Goal: Transaction & Acquisition: Purchase product/service

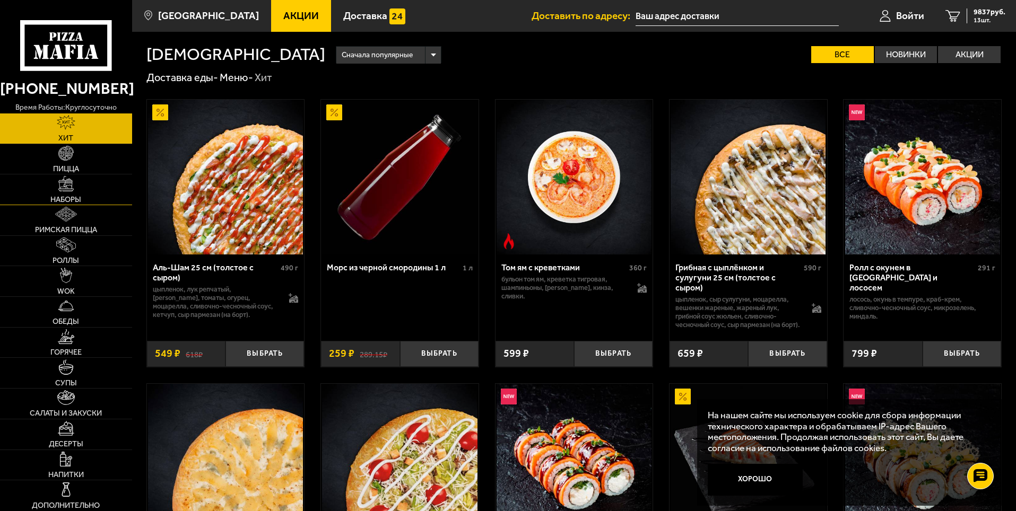
click at [72, 193] on link "Наборы" at bounding box center [66, 190] width 132 height 30
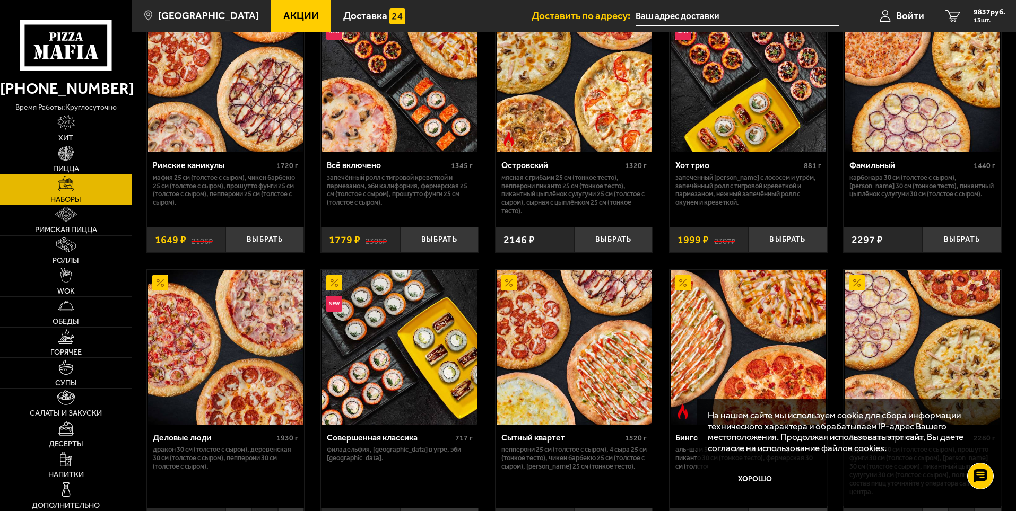
scroll to position [1061, 0]
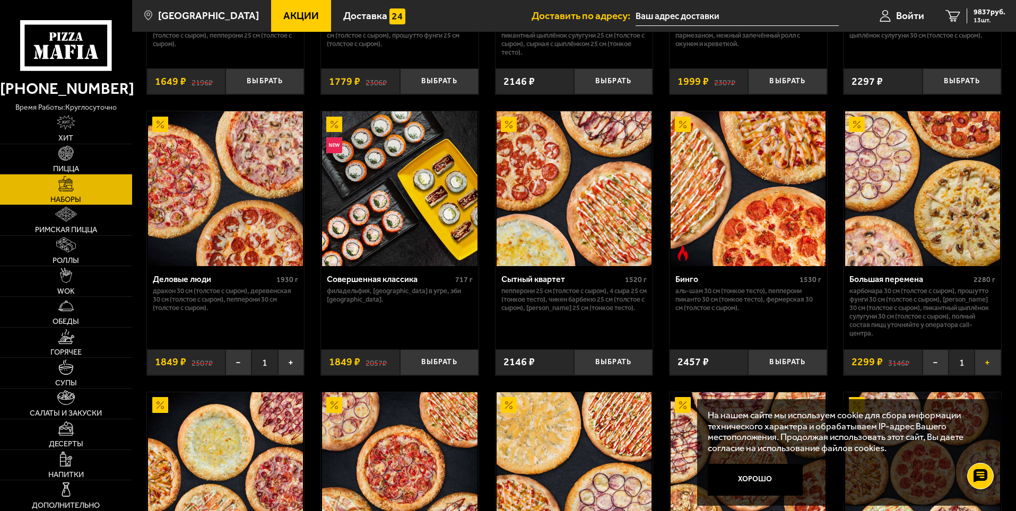
click at [988, 372] on button "+" at bounding box center [987, 363] width 26 height 26
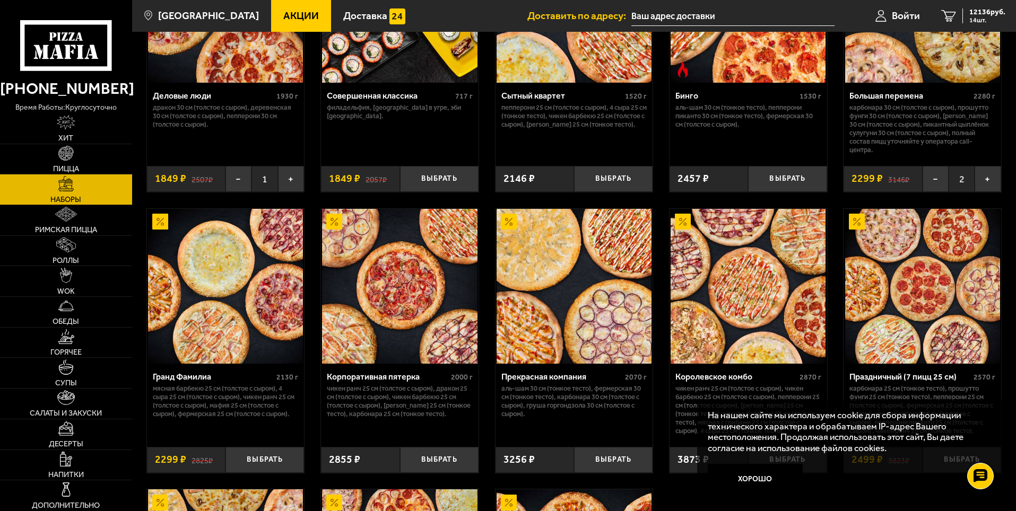
scroll to position [1379, 0]
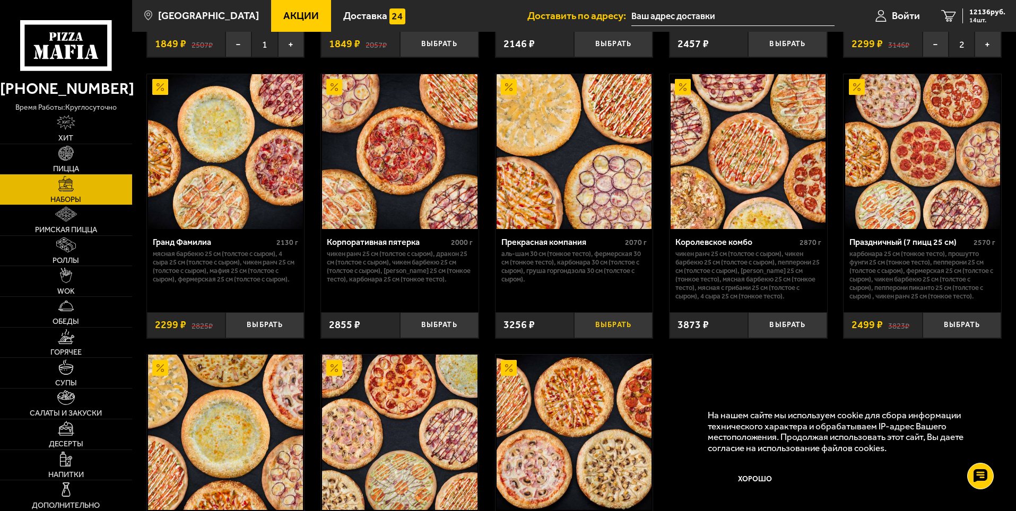
click at [611, 338] on button "Выбрать" at bounding box center [613, 325] width 79 height 26
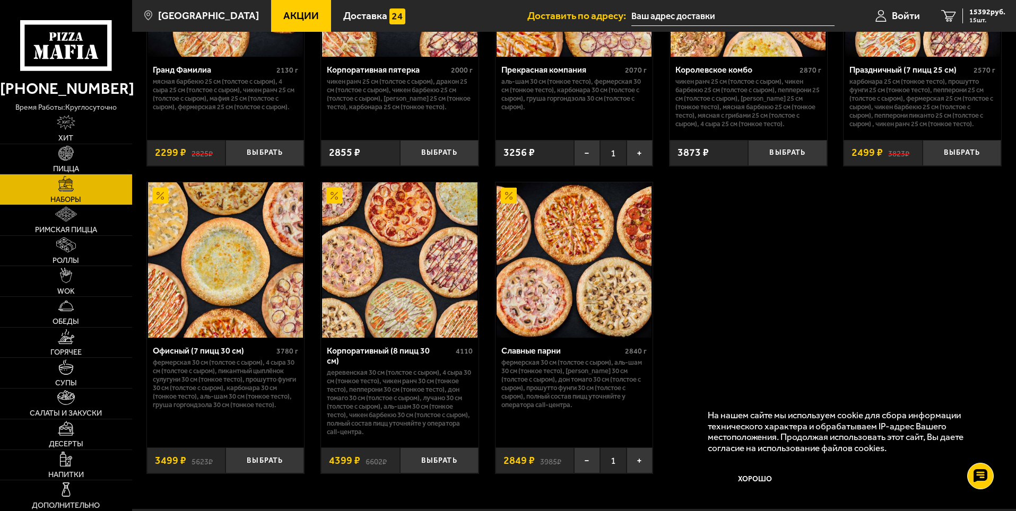
scroll to position [1432, 0]
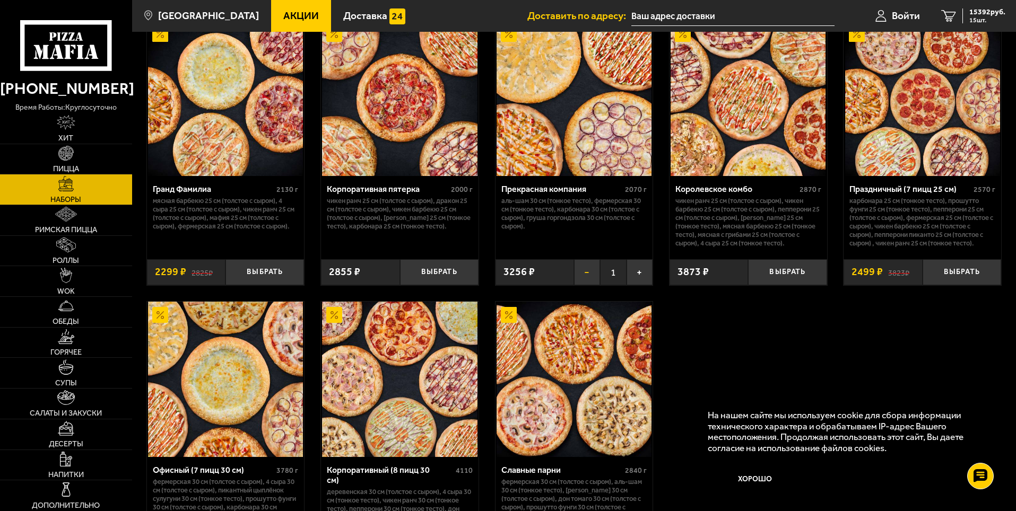
click at [585, 285] on button "−" at bounding box center [587, 272] width 26 height 26
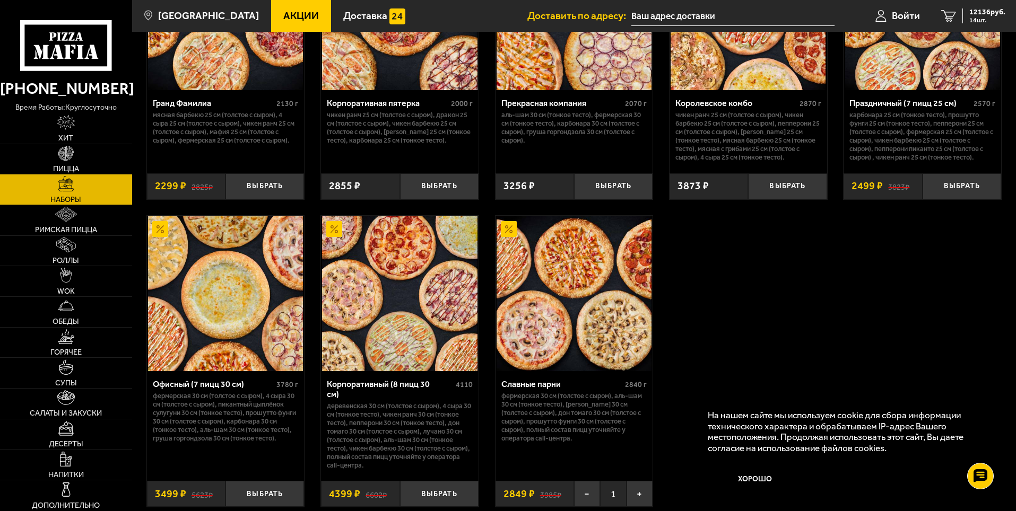
scroll to position [1591, 0]
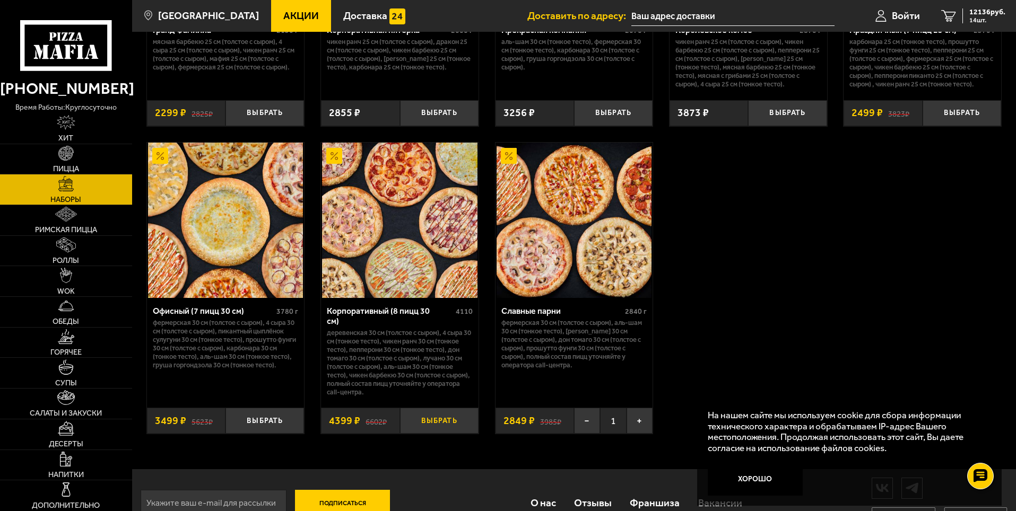
click at [438, 434] on button "Выбрать" at bounding box center [439, 421] width 79 height 26
click at [408, 434] on button "−" at bounding box center [413, 421] width 26 height 26
click at [265, 434] on button "Выбрать" at bounding box center [264, 421] width 79 height 26
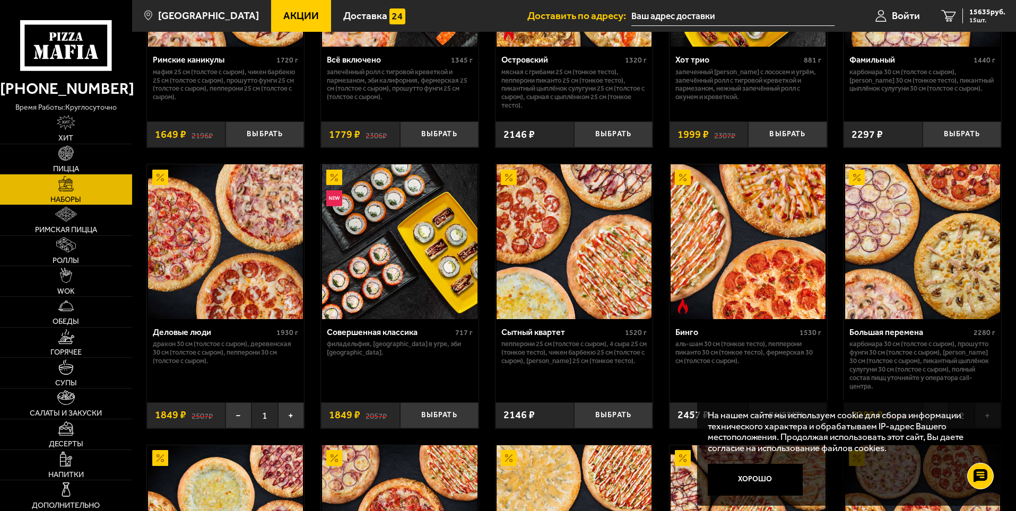
scroll to position [955, 0]
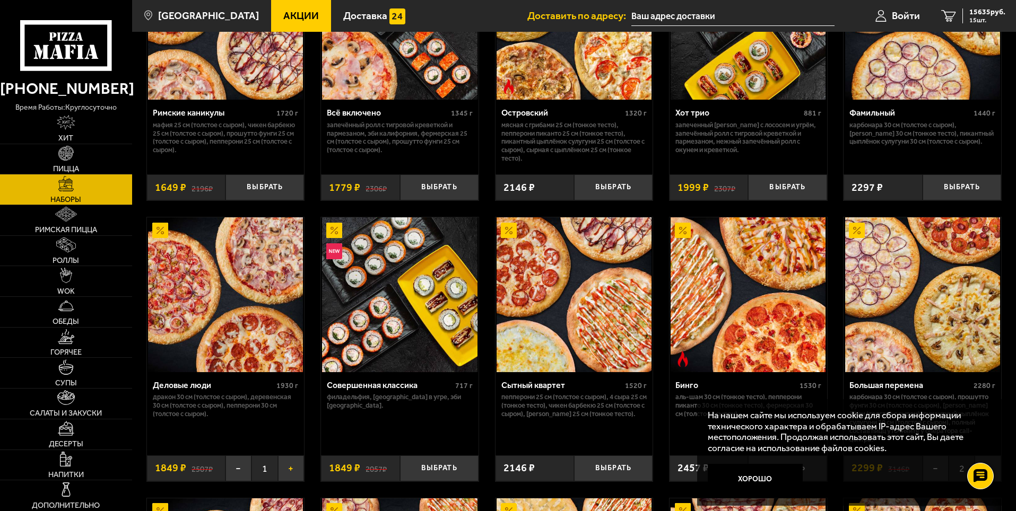
click at [288, 475] on button "+" at bounding box center [291, 469] width 26 height 26
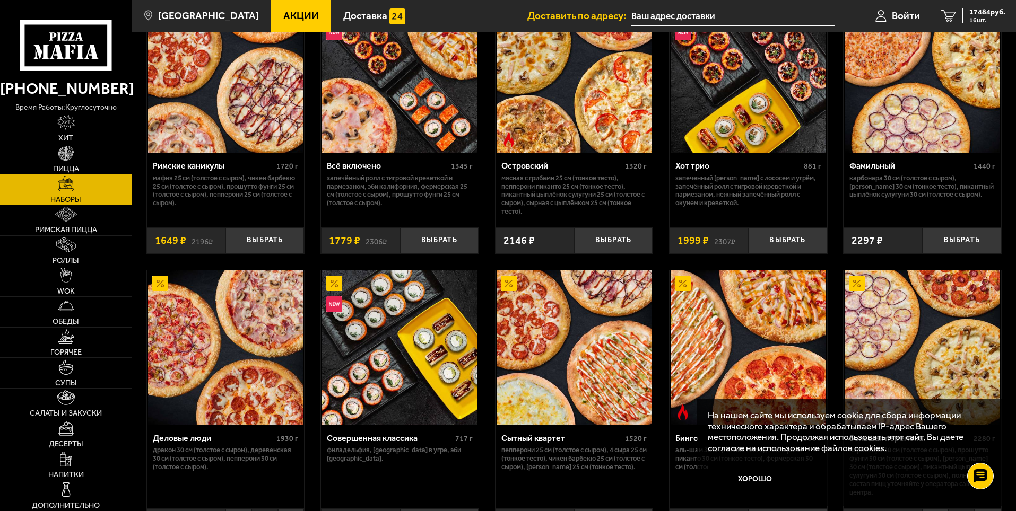
scroll to position [1008, 0]
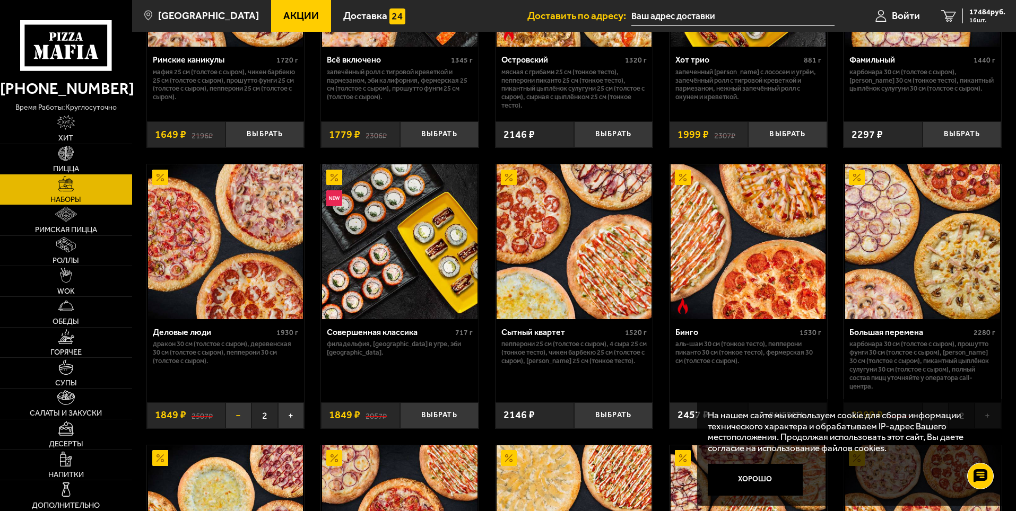
click at [237, 420] on button "−" at bounding box center [238, 416] width 26 height 26
click at [953, 143] on button "Выбрать" at bounding box center [961, 134] width 79 height 26
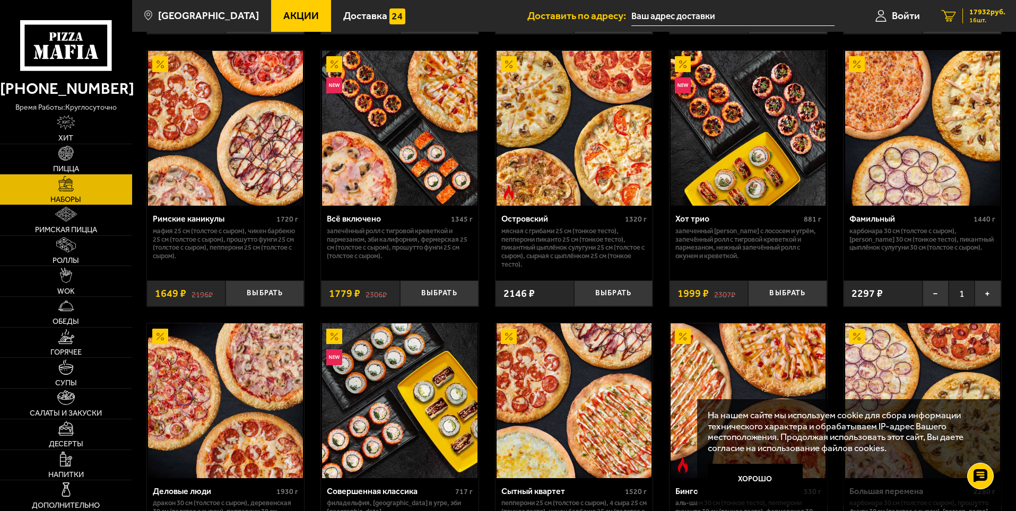
click at [985, 11] on span "17932 руб." at bounding box center [987, 11] width 36 height 7
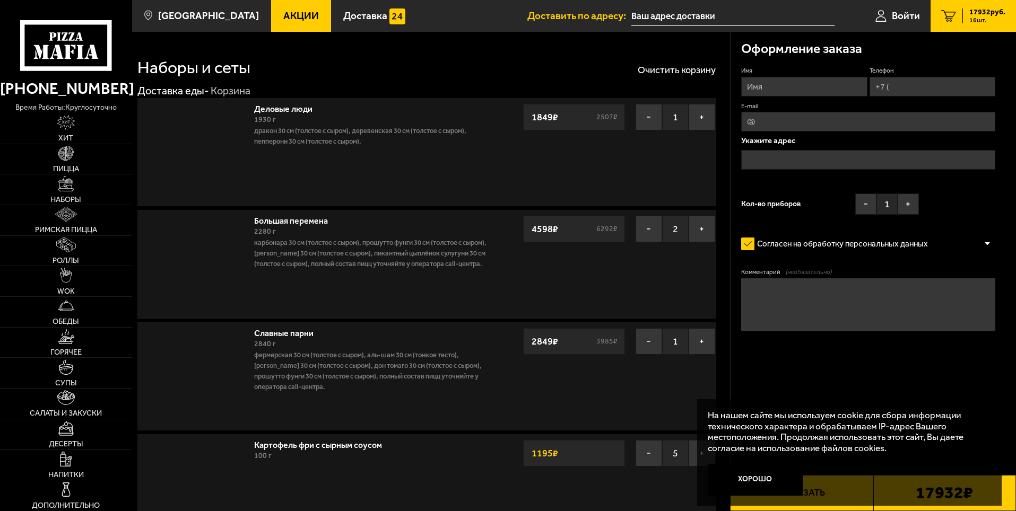
type input "[STREET_ADDRESS]"
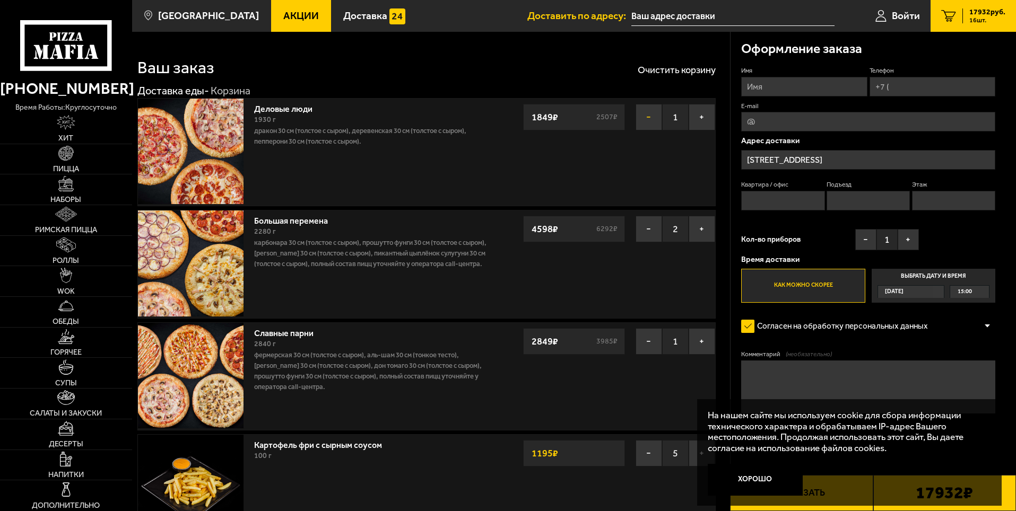
click at [646, 113] on button "−" at bounding box center [649, 117] width 27 height 27
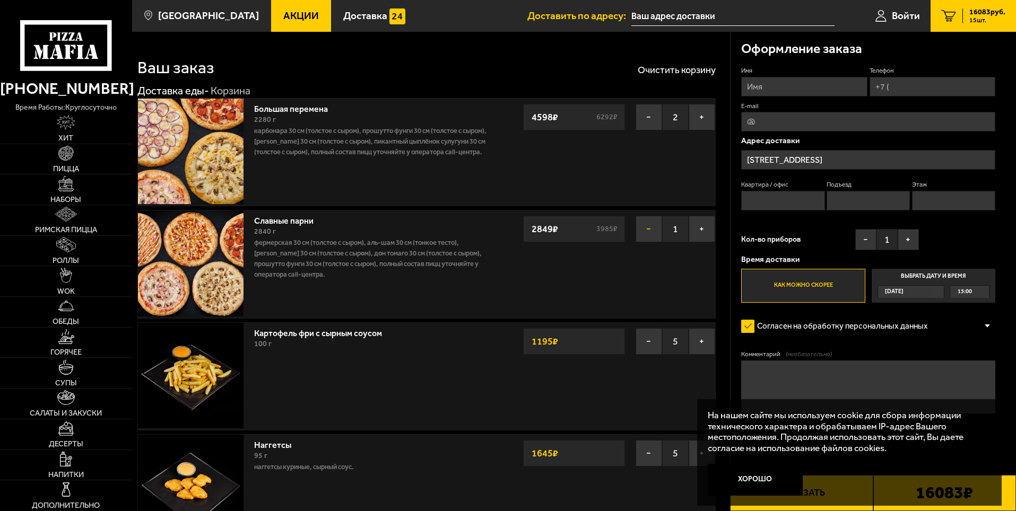
click at [650, 230] on button "−" at bounding box center [649, 229] width 27 height 27
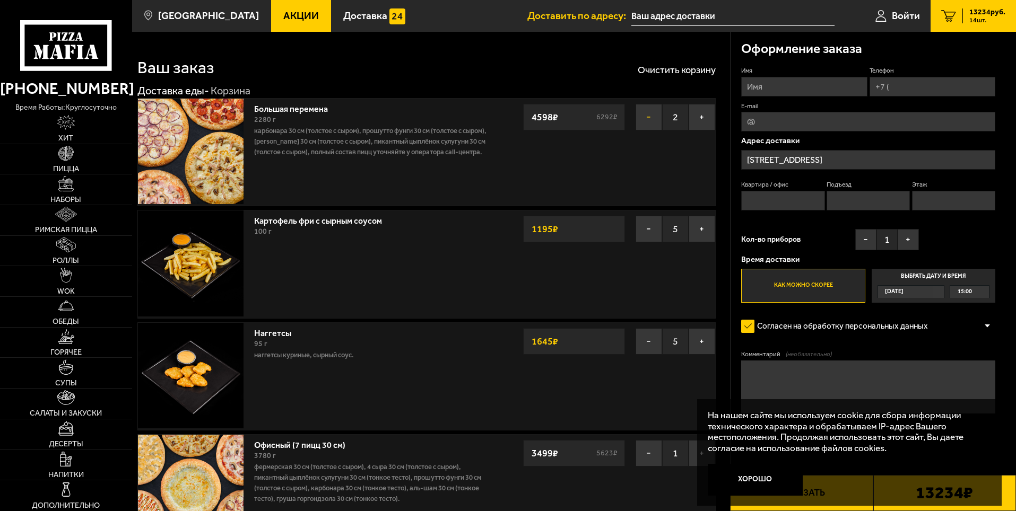
click at [647, 117] on button "−" at bounding box center [649, 117] width 27 height 27
click at [641, 116] on button "−" at bounding box center [649, 117] width 27 height 27
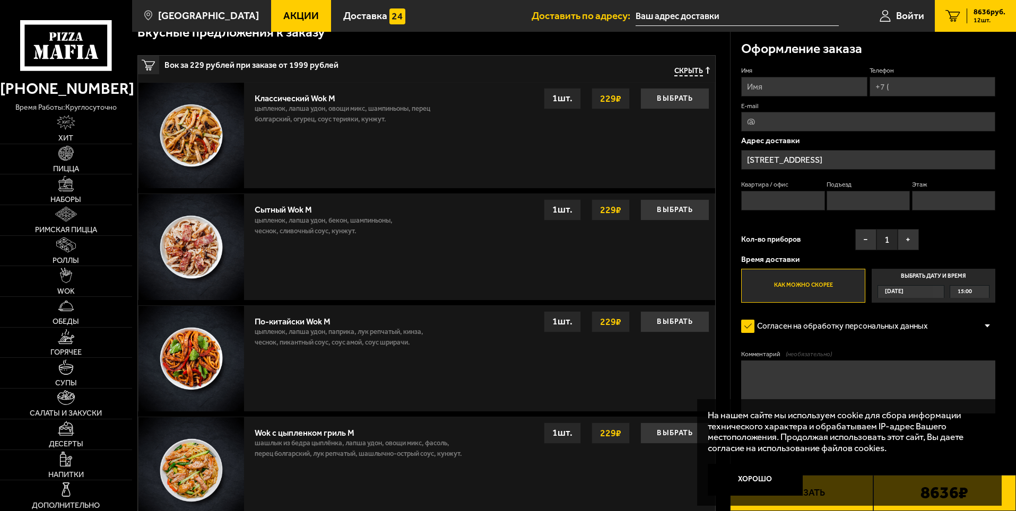
scroll to position [743, 0]
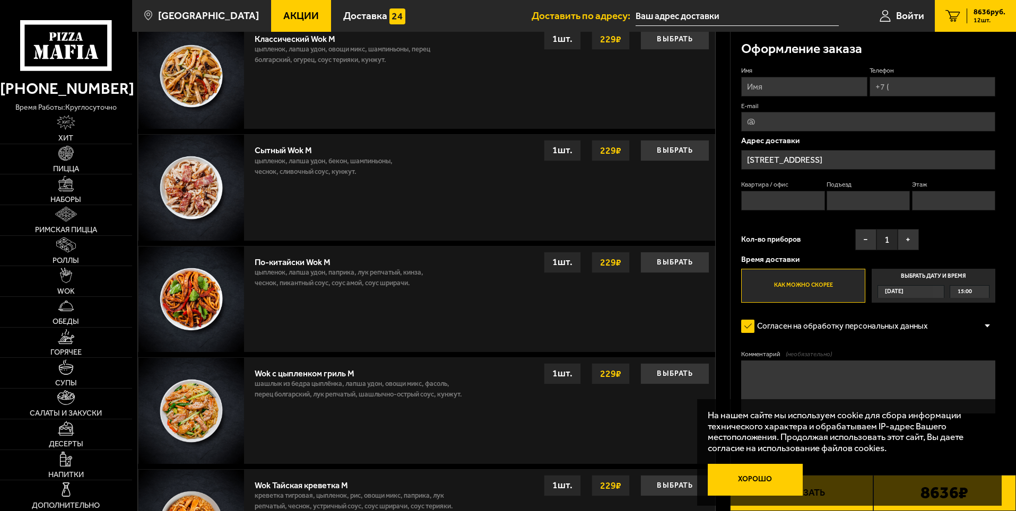
click at [747, 472] on button "Хорошо" at bounding box center [755, 480] width 95 height 32
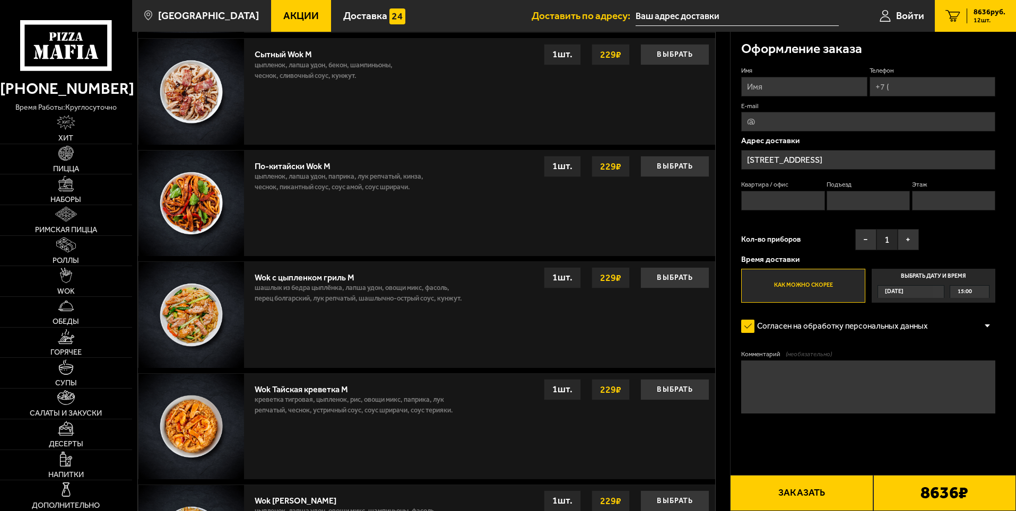
scroll to position [902, 0]
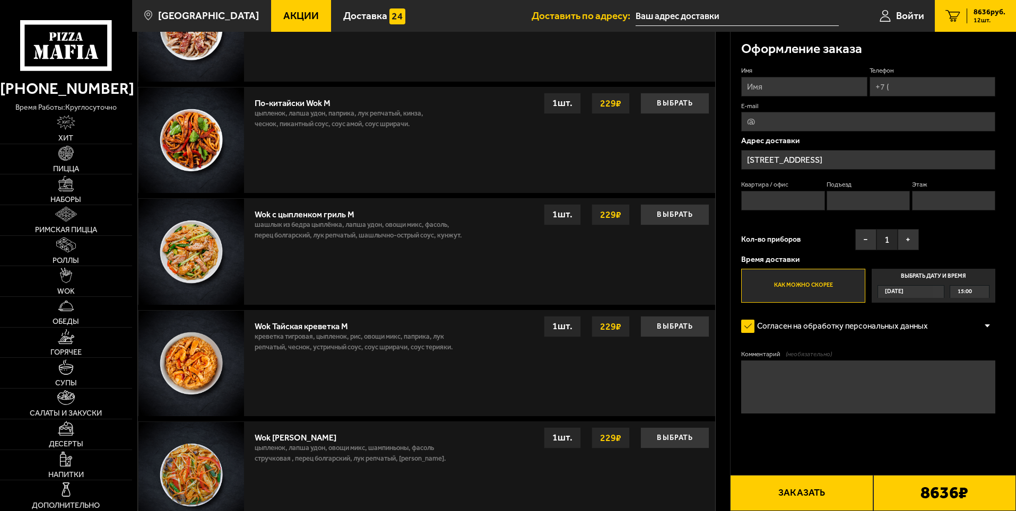
click at [903, 290] on span "[DATE]" at bounding box center [894, 292] width 19 height 12
click at [0, 0] on input "Выбрать дату и время [DATE] 15:00" at bounding box center [0, 0] width 0 height 0
click at [934, 290] on div "[DATE]" at bounding box center [906, 292] width 56 height 12
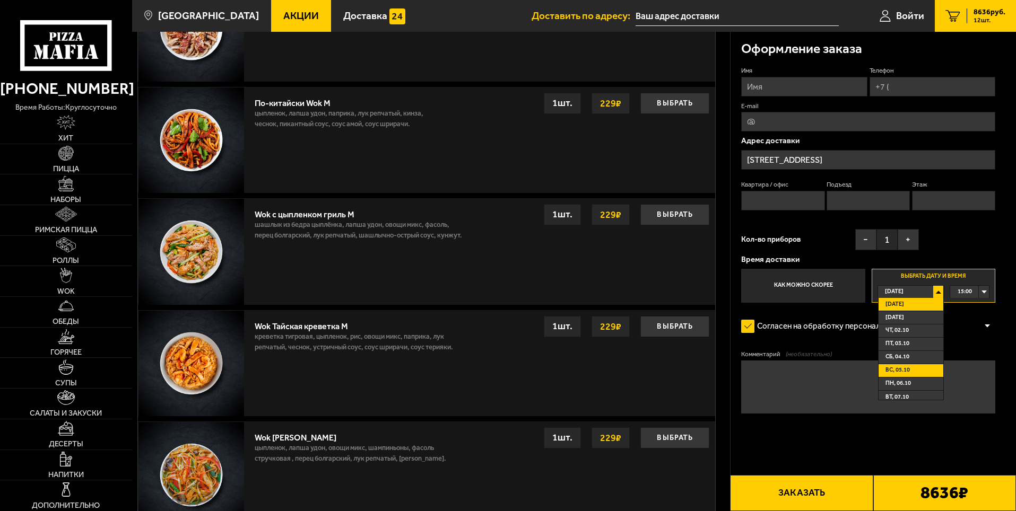
click at [904, 369] on span "вс, 05.10" at bounding box center [897, 370] width 24 height 12
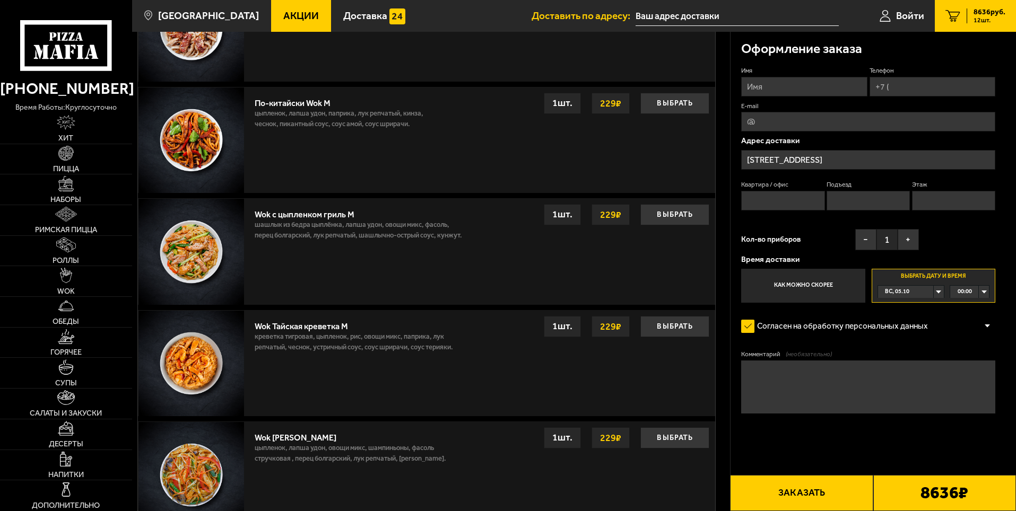
click at [982, 293] on div "00:00" at bounding box center [969, 292] width 39 height 12
click at [964, 346] on span "14:45" at bounding box center [965, 342] width 14 height 12
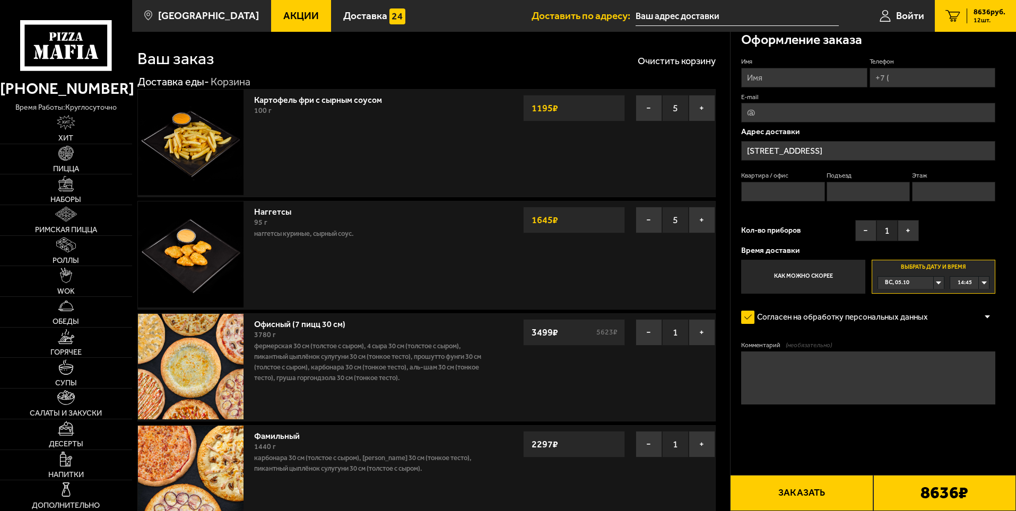
scroll to position [0, 0]
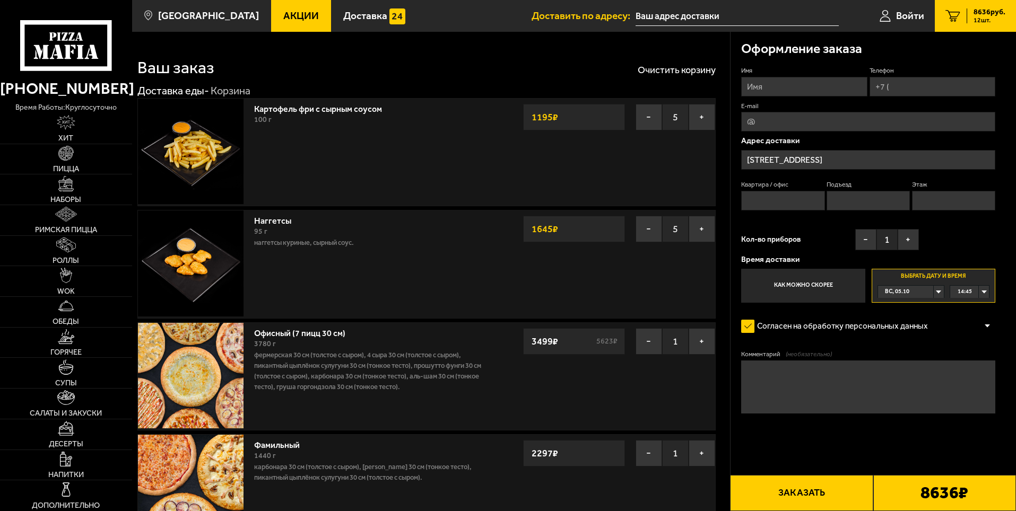
click at [869, 158] on input "[STREET_ADDRESS]" at bounding box center [868, 160] width 254 height 20
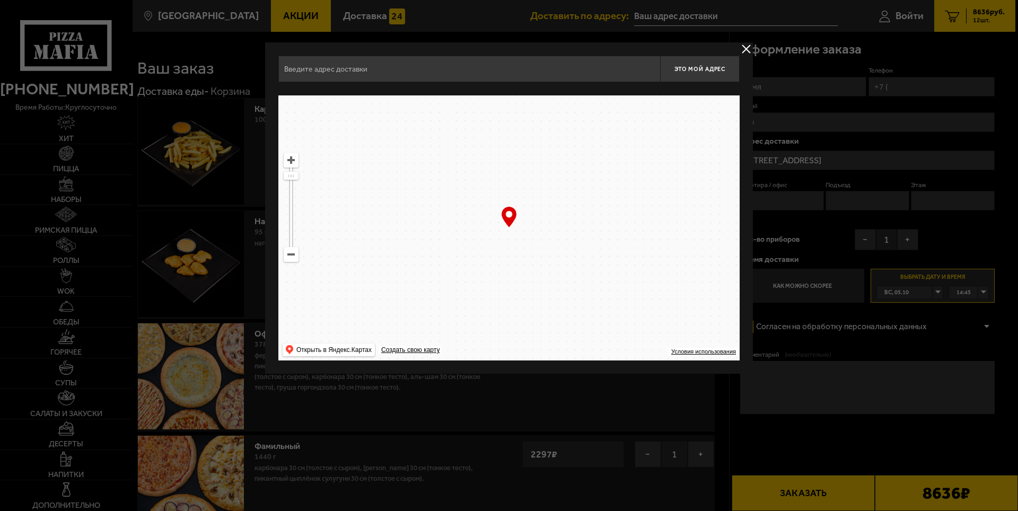
type input "[STREET_ADDRESS]"
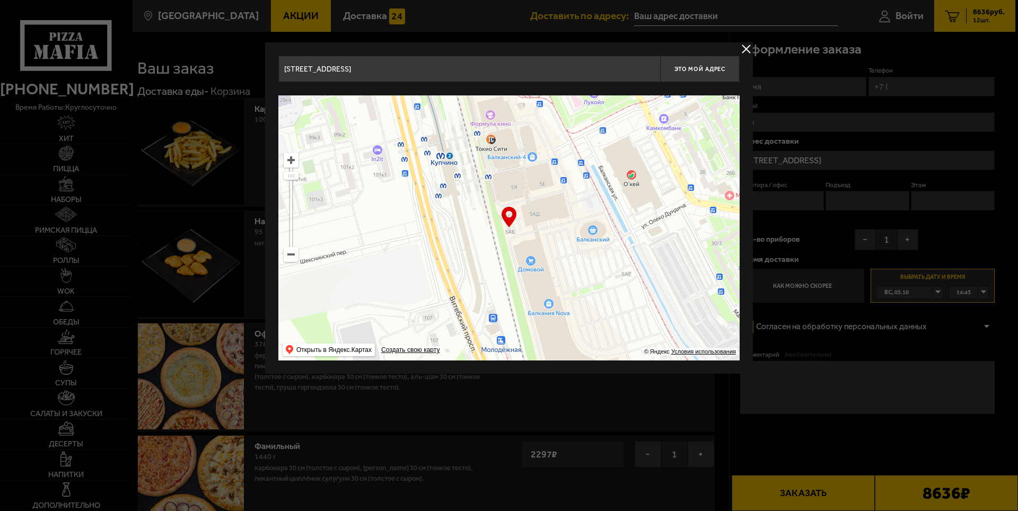
click at [744, 46] on button "delivery type" at bounding box center [746, 48] width 13 height 13
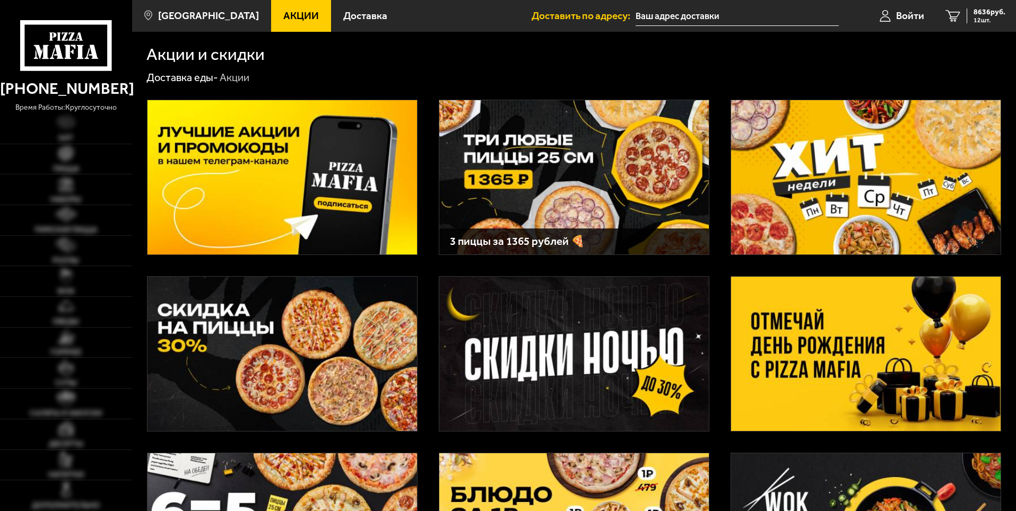
type input "[STREET_ADDRESS]"
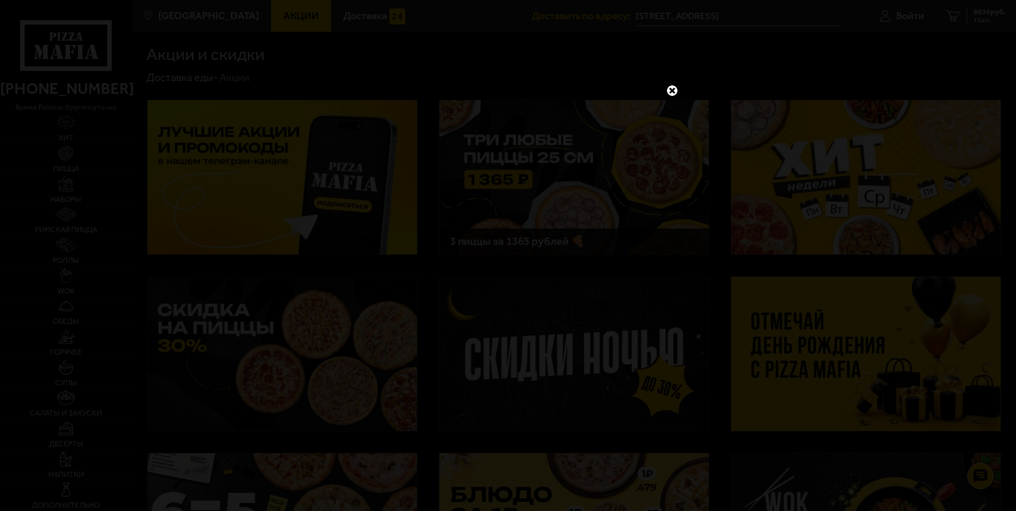
click at [763, 17] on div at bounding box center [508, 255] width 1016 height 511
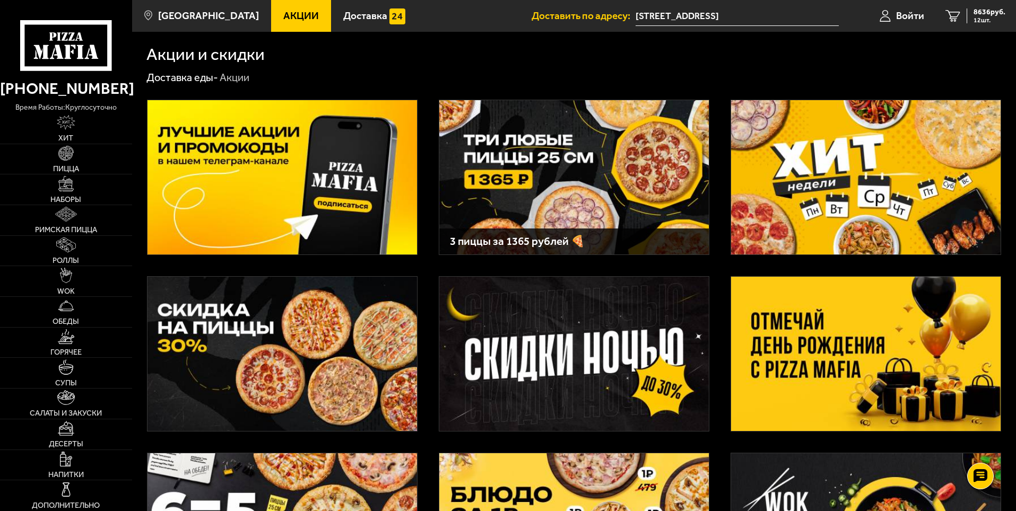
click at [751, 7] on input "[STREET_ADDRESS]" at bounding box center [737, 16] width 203 height 20
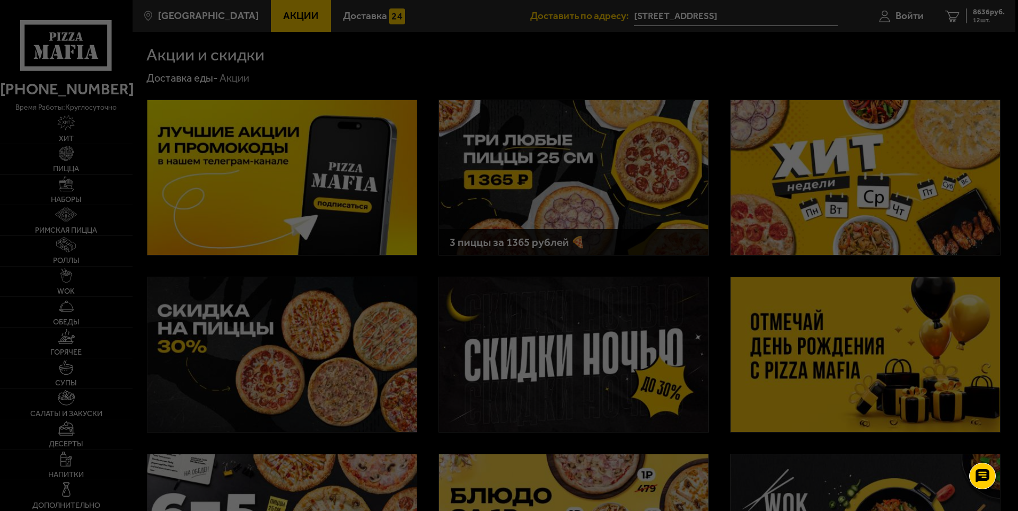
click at [744, 16] on div at bounding box center [509, 255] width 1018 height 511
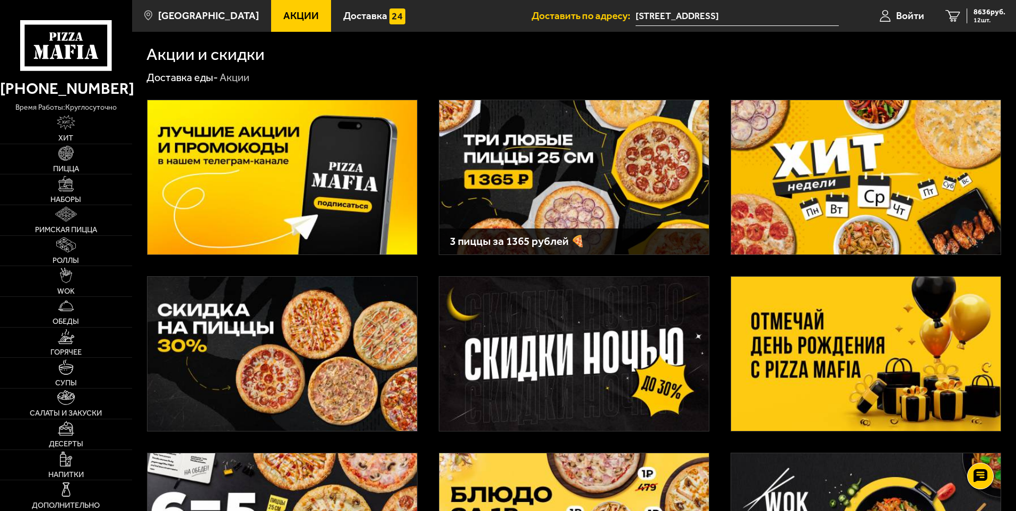
click at [744, 17] on input "[STREET_ADDRESS]" at bounding box center [737, 16] width 203 height 20
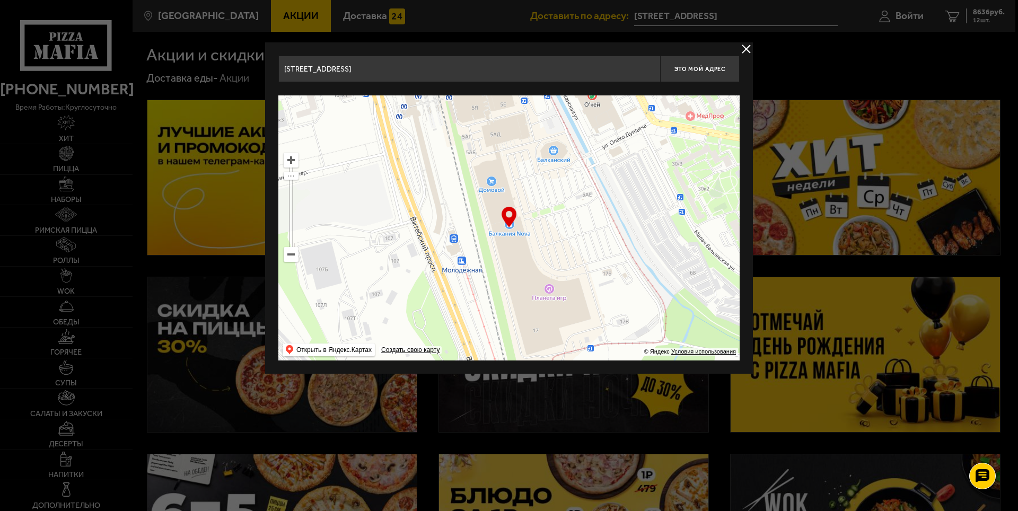
drag, startPoint x: 537, startPoint y: 277, endPoint x: 498, endPoint y: 198, distance: 89.0
click at [498, 198] on ymaps at bounding box center [509, 227] width 462 height 265
type input "Балканская улица, 17"
click at [755, 20] on div at bounding box center [509, 255] width 1018 height 511
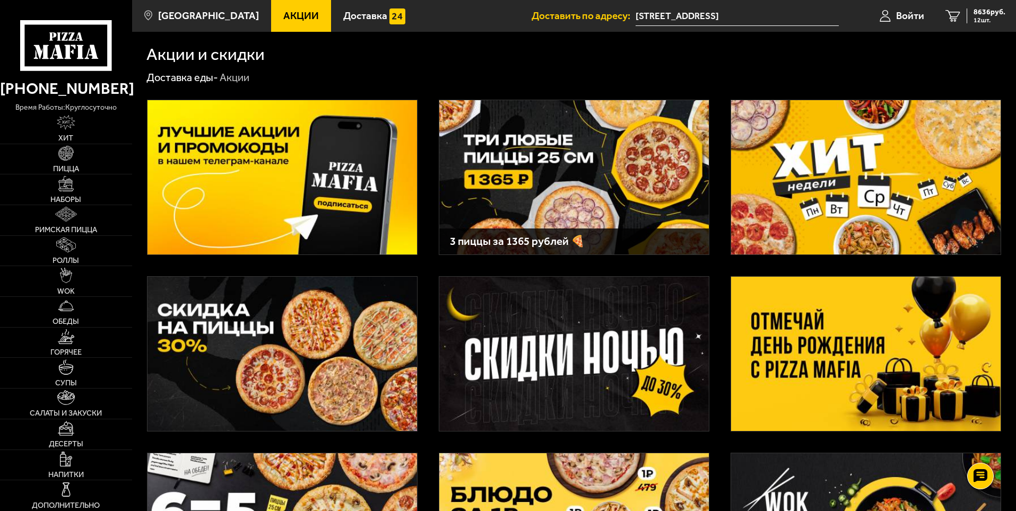
click at [798, 20] on input "[STREET_ADDRESS]" at bounding box center [737, 16] width 203 height 20
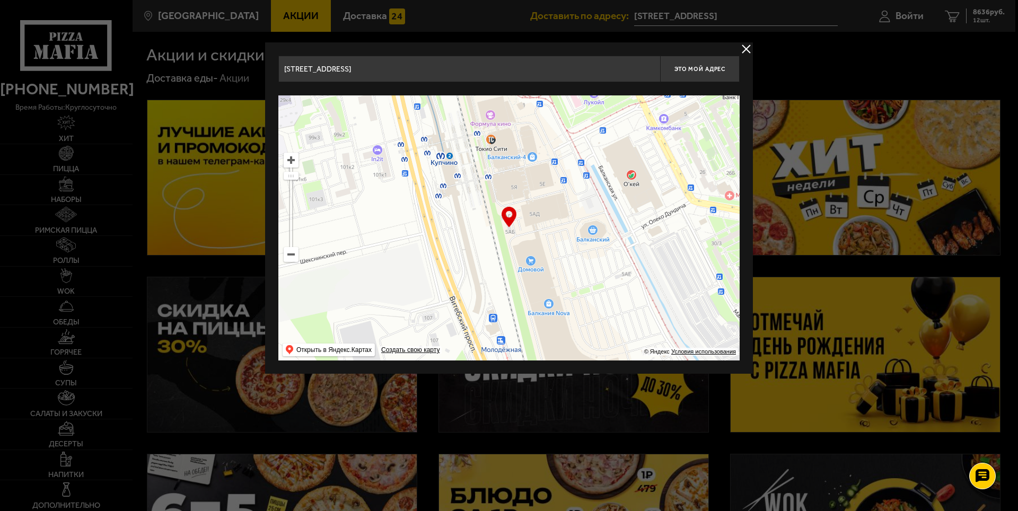
click at [416, 61] on input "[STREET_ADDRESS]" at bounding box center [469, 69] width 382 height 27
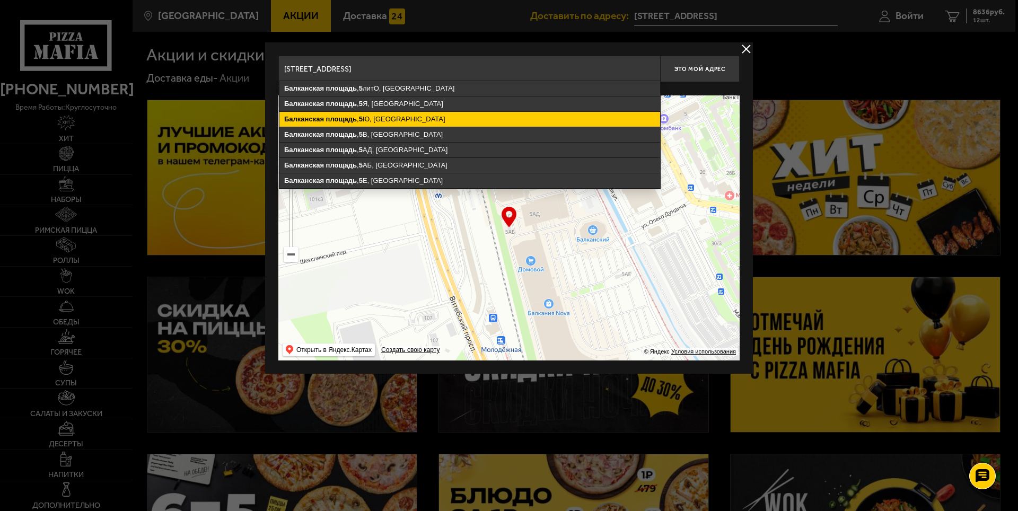
click at [379, 119] on ymaps "Балканская площадь , 5 Ю, Санкт-Петербург" at bounding box center [470, 119] width 381 height 15
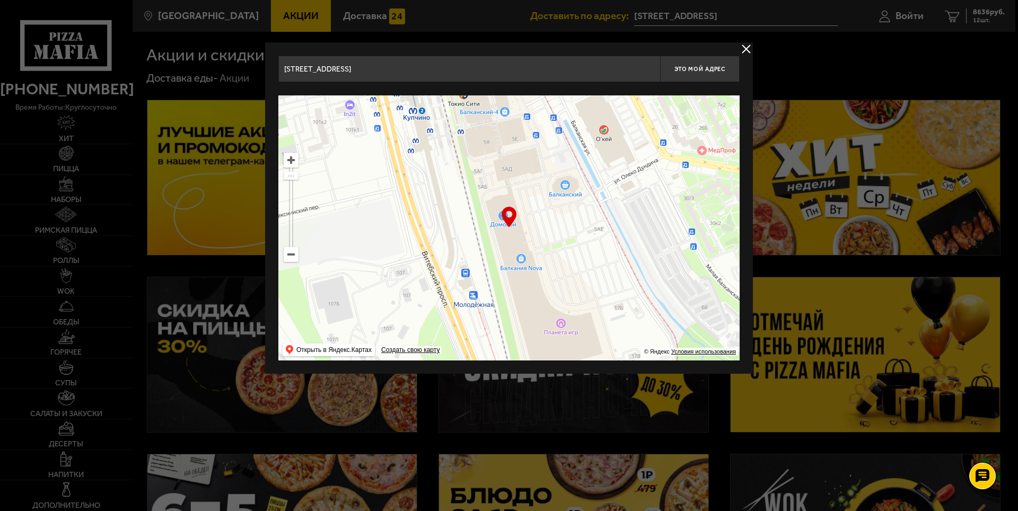
click at [456, 75] on input "Санкт-Петербург, Балканская площадь, 5Ю" at bounding box center [469, 69] width 382 height 27
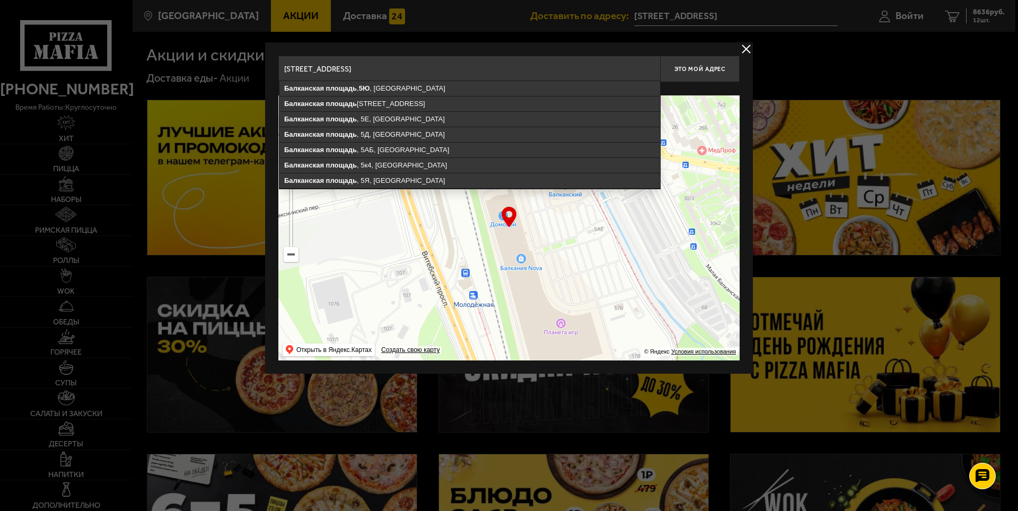
click at [456, 74] on input "Санкт-Петербург, Балканская площадь, 5Ю" at bounding box center [469, 69] width 382 height 27
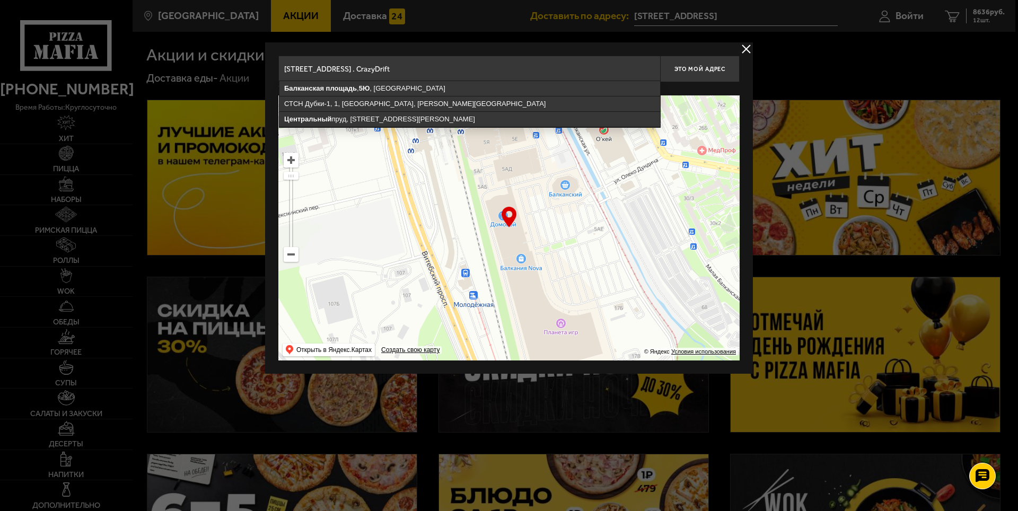
type input "Санкт-Петербург, Балканская площадь, 5Ю, центральный вход, 3 этаж . CrazyDrift"
click at [823, 56] on div at bounding box center [509, 255] width 1018 height 511
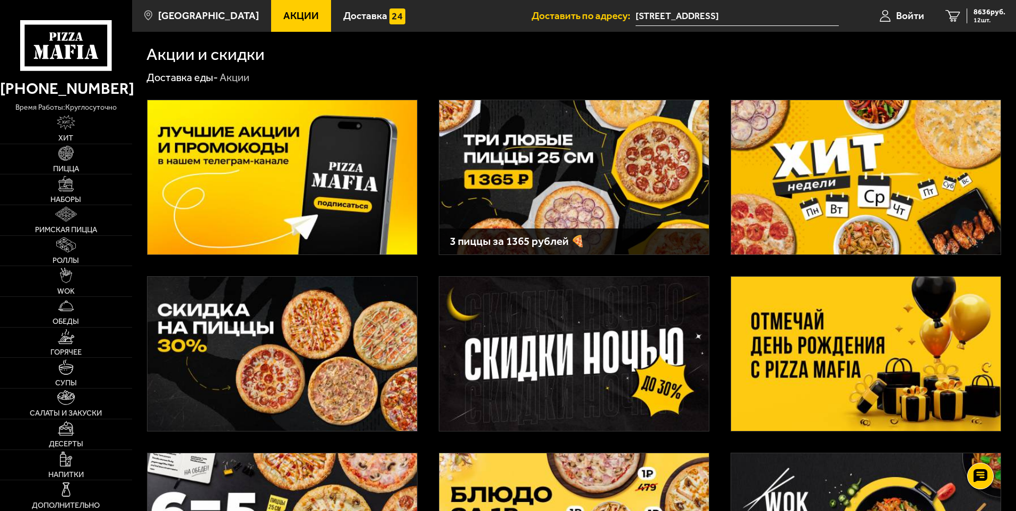
click at [762, 8] on input "[STREET_ADDRESS]" at bounding box center [737, 16] width 203 height 20
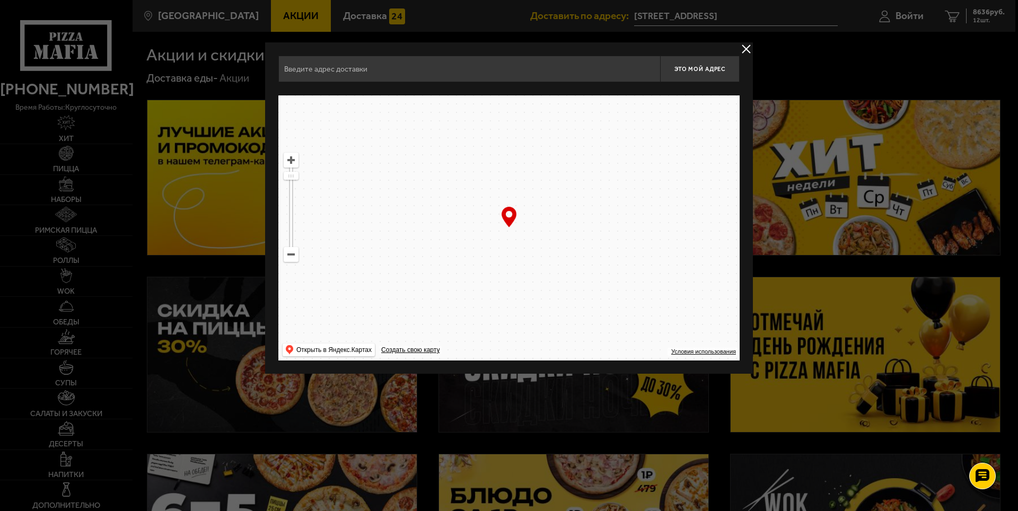
type input "[STREET_ADDRESS]"
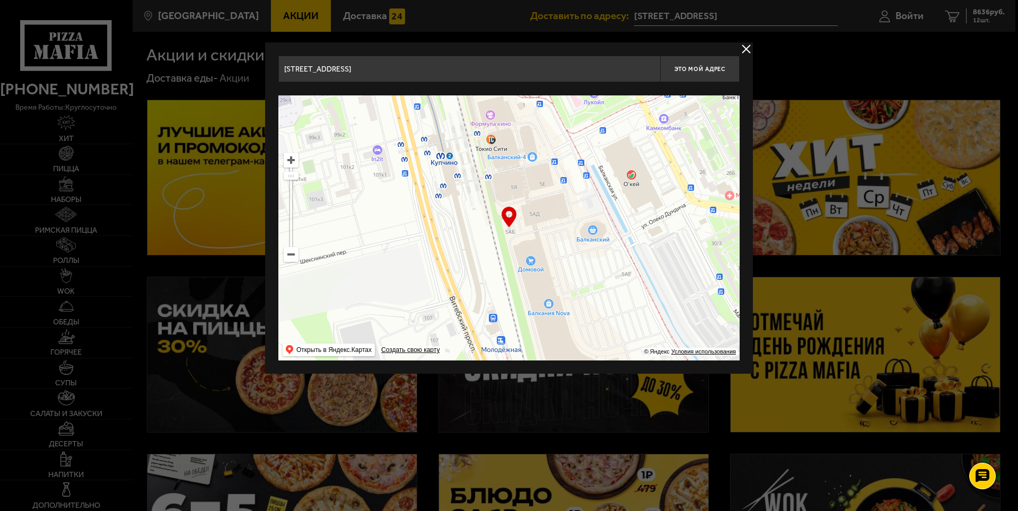
click at [436, 68] on input "[STREET_ADDRESS]" at bounding box center [469, 69] width 382 height 27
click at [744, 45] on button "delivery type" at bounding box center [746, 48] width 13 height 13
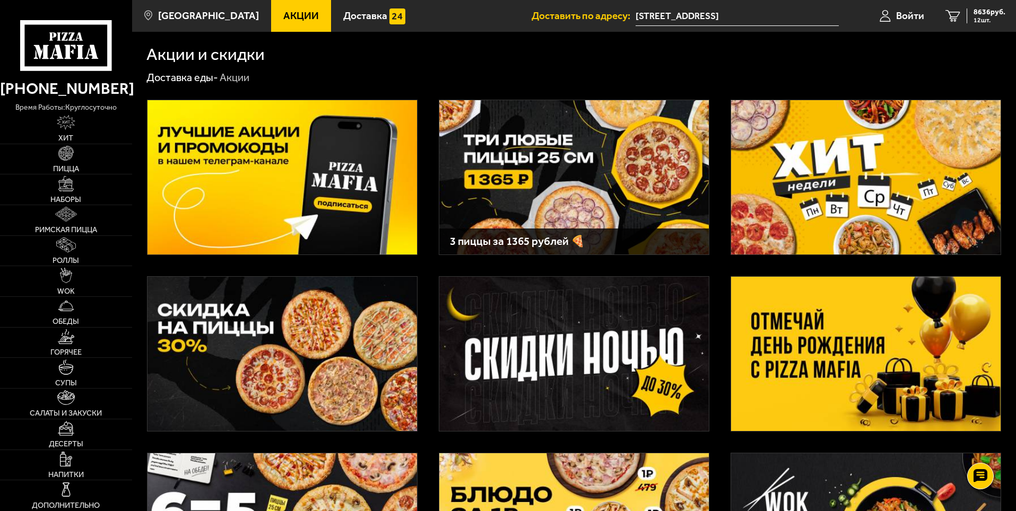
drag, startPoint x: 987, startPoint y: 10, endPoint x: 997, endPoint y: 112, distance: 102.4
click at [988, 12] on span "8636 руб." at bounding box center [989, 11] width 32 height 7
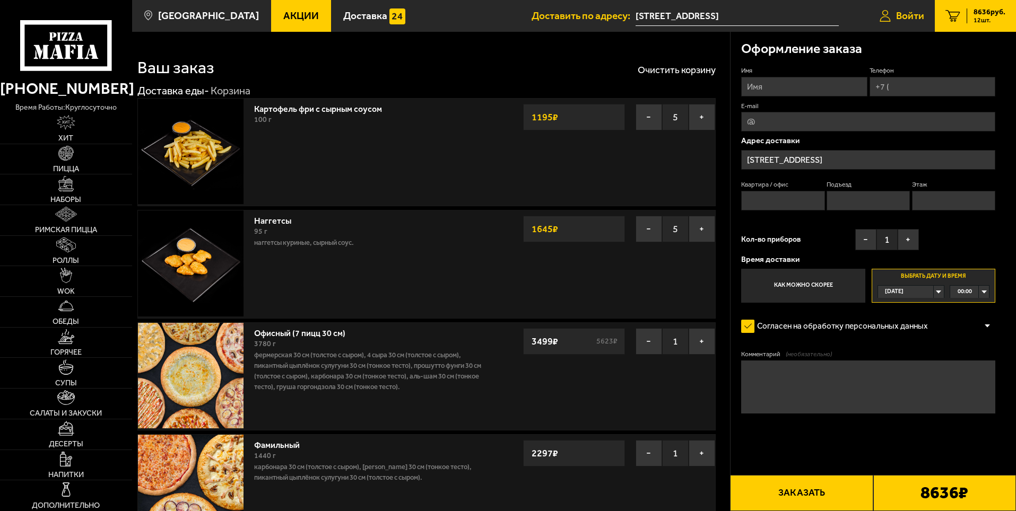
click at [906, 12] on span "Войти" at bounding box center [910, 16] width 28 height 10
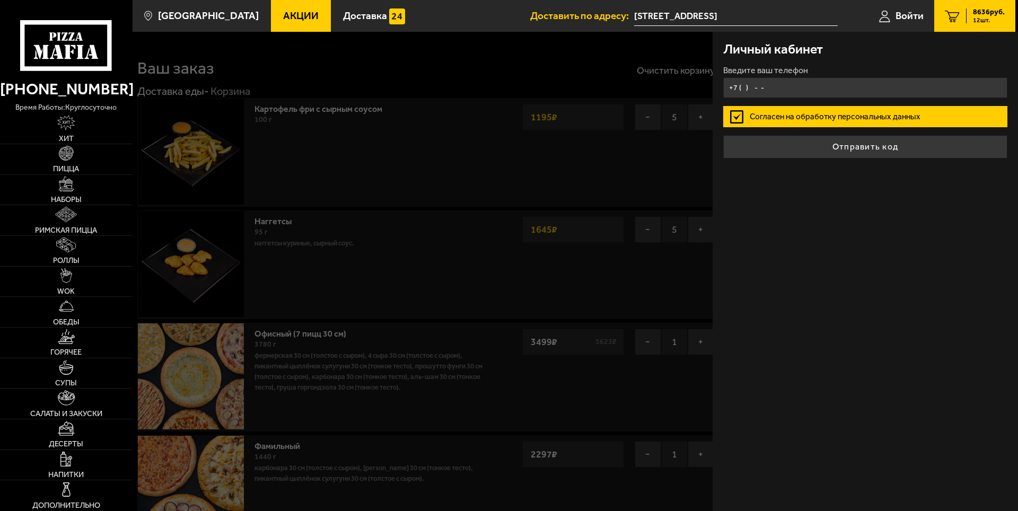
type input "+7 (952) 387-22-38"
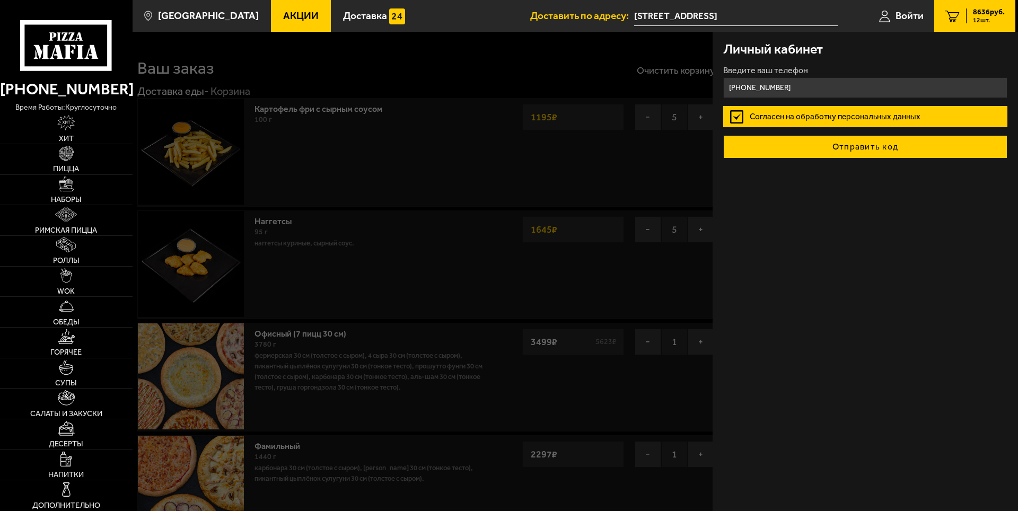
click at [872, 147] on button "Отправить код" at bounding box center [866, 146] width 284 height 23
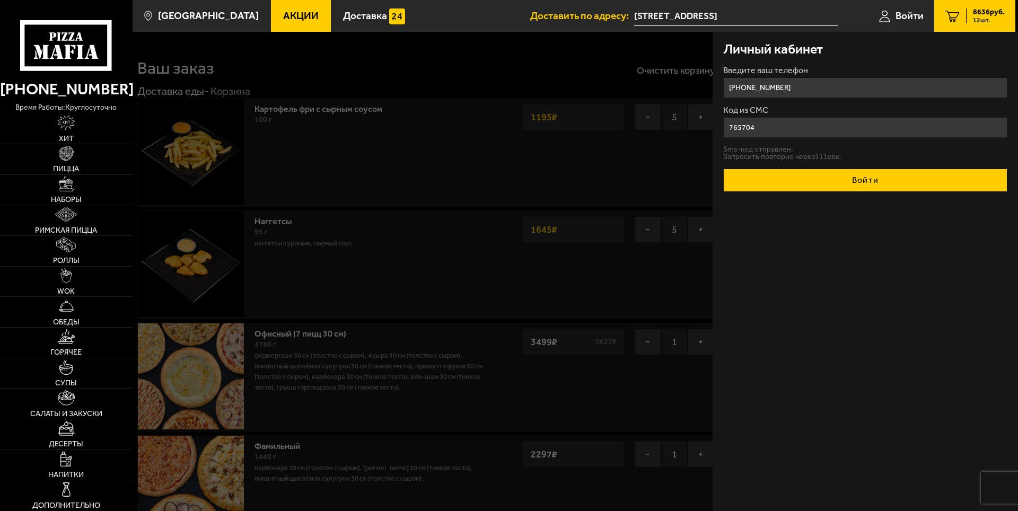
type input "765704"
click at [840, 182] on button "Войти" at bounding box center [866, 180] width 284 height 23
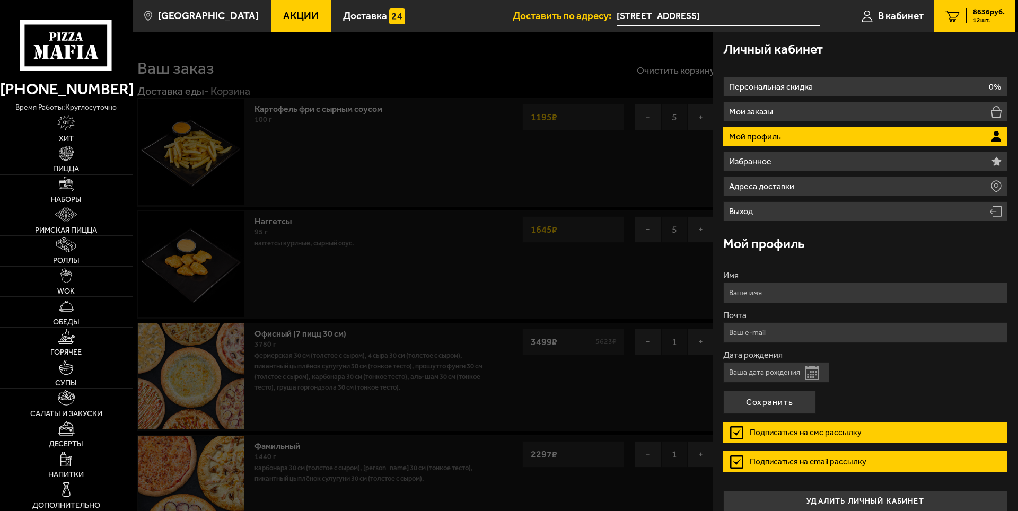
type input "+7 (952) 387-22-38"
click at [755, 295] on input "Имя" at bounding box center [866, 293] width 284 height 21
type input "F"
type input "Анна"
click at [747, 333] on input "Почта" at bounding box center [866, 333] width 284 height 21
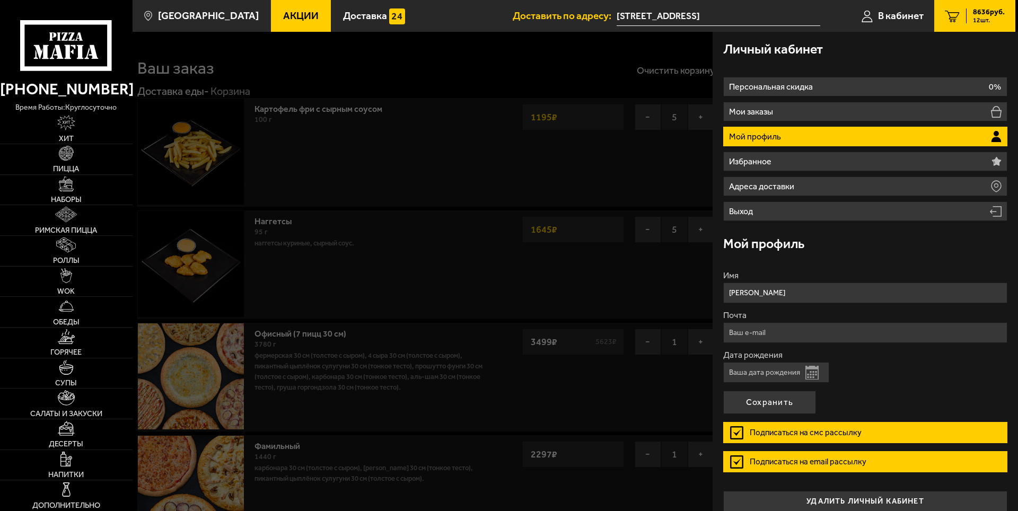
type input "anna.fifik@yandex.ru"
click at [769, 376] on input "Дата рождения" at bounding box center [777, 372] width 106 height 21
type input "21.01.1988"
click at [735, 432] on label "Подписаться на смс рассылку" at bounding box center [866, 432] width 284 height 21
click at [0, 0] on input "Подписаться на смс рассылку" at bounding box center [0, 0] width 0 height 0
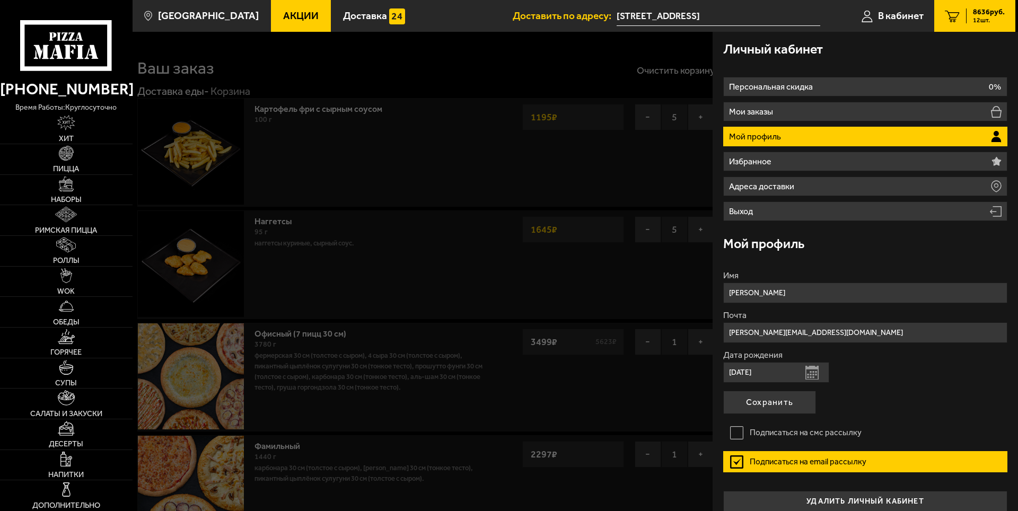
click at [736, 459] on label "Подписаться на email рассылку" at bounding box center [866, 461] width 284 height 21
click at [0, 0] on input "Подписаться на email рассылку" at bounding box center [0, 0] width 0 height 0
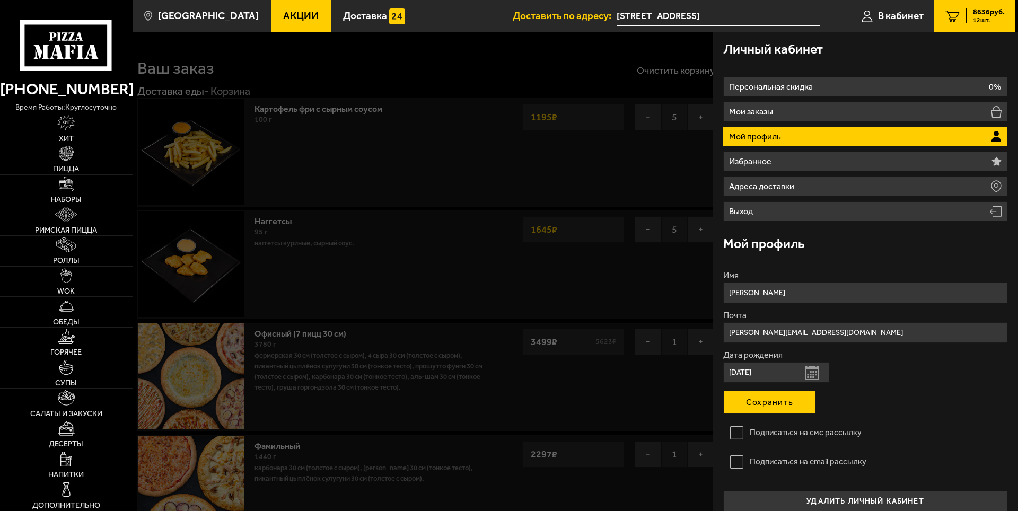
click at [771, 403] on button "Сохранить" at bounding box center [770, 402] width 93 height 23
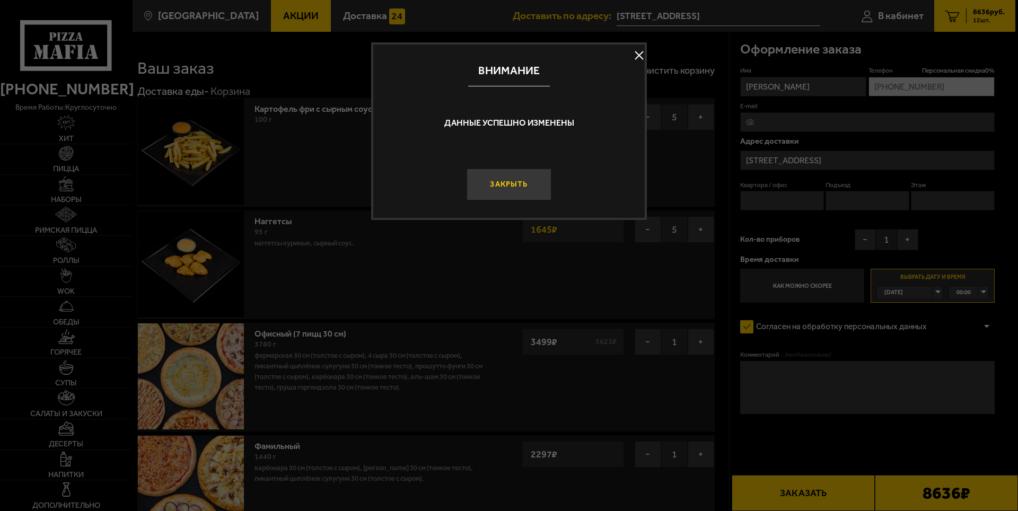
click at [511, 187] on button "Закрыть" at bounding box center [509, 185] width 85 height 32
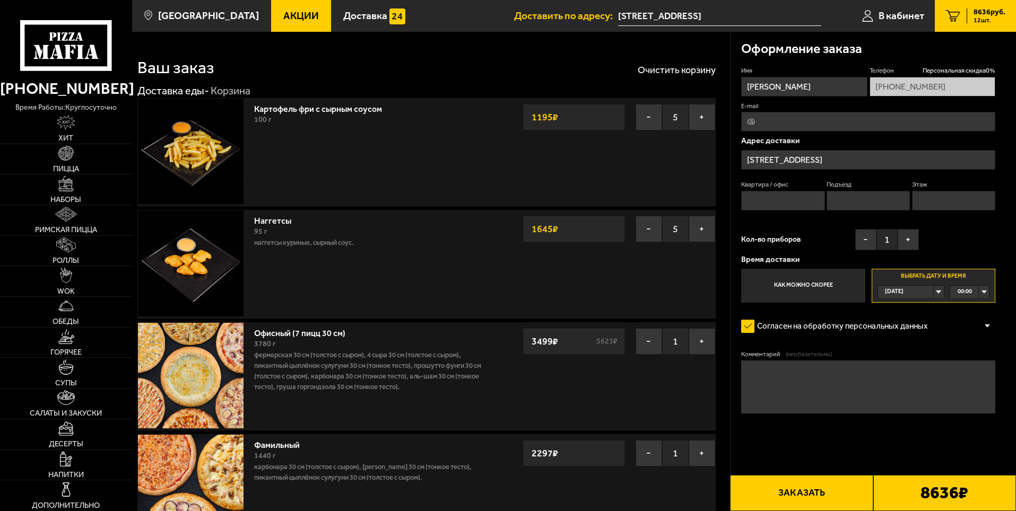
click at [851, 159] on input "[STREET_ADDRESS]" at bounding box center [868, 160] width 254 height 20
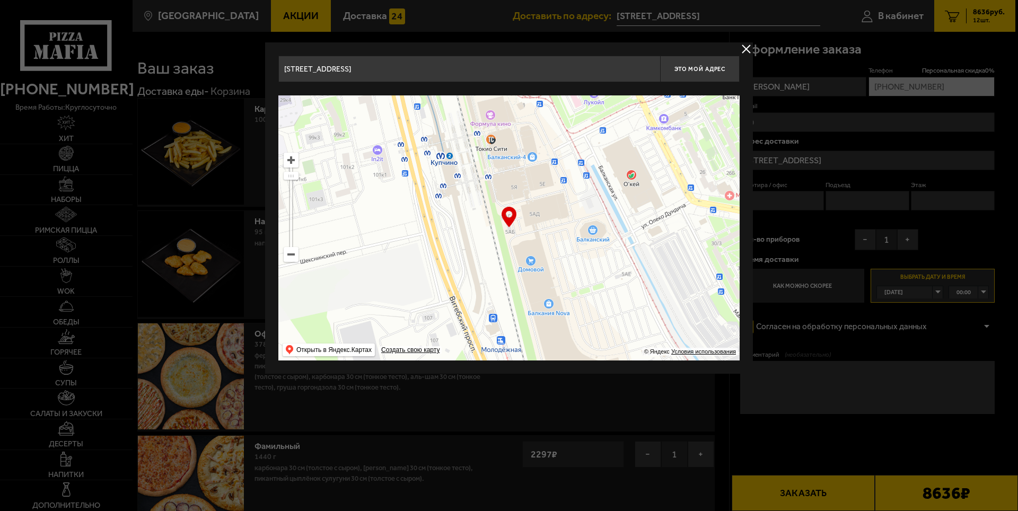
click at [405, 73] on input "[STREET_ADDRESS]" at bounding box center [469, 69] width 382 height 27
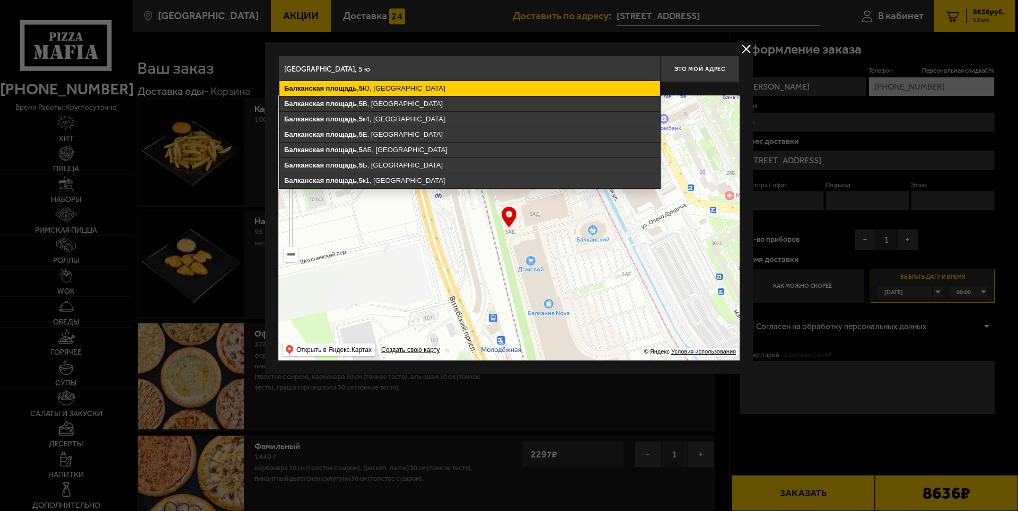
click at [400, 89] on ymaps "Балканская площадь , 5 Ю, Санкт-Петербург" at bounding box center [470, 88] width 381 height 15
type input "Санкт-Петербург, Балканская площадь, 5Ю"
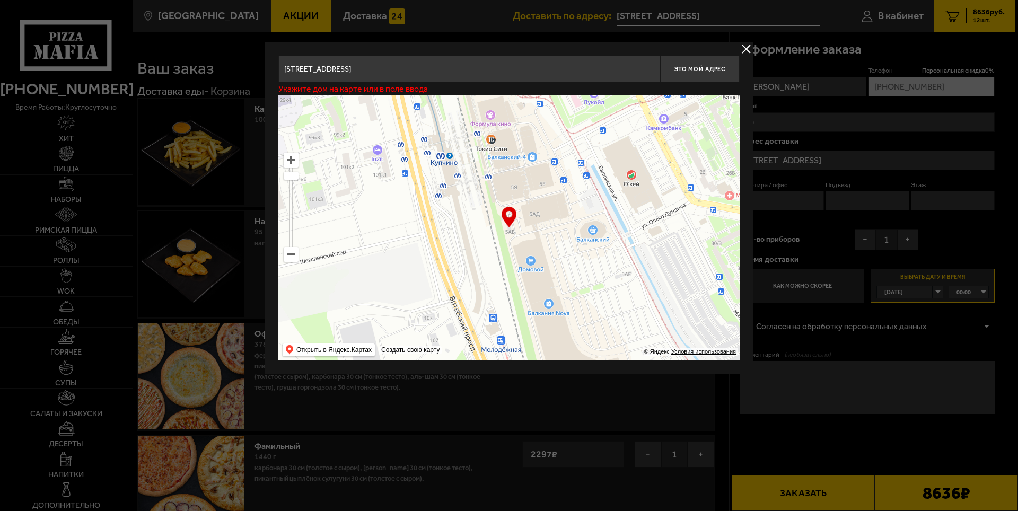
type input "Балканская площадь, 5Ю"
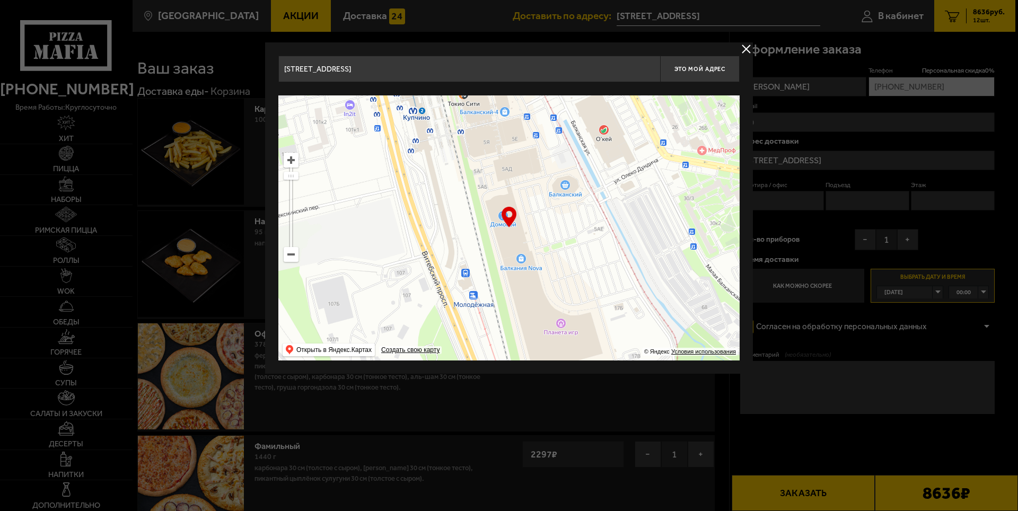
click at [812, 380] on div at bounding box center [509, 255] width 1018 height 511
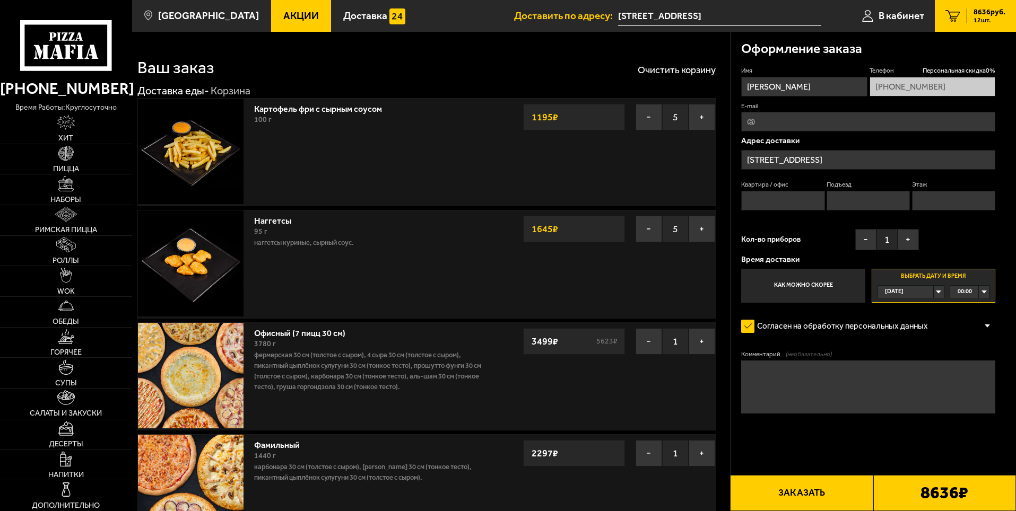
click at [967, 201] on input "Этаж" at bounding box center [953, 201] width 83 height 20
type input "3"
click at [786, 372] on textarea "Комментарий (необязательно)" at bounding box center [868, 387] width 254 height 53
click at [949, 407] on textarea "Балкания Nova , центральный вход, 3 этаж. CrazyDrift" at bounding box center [868, 387] width 254 height 53
type textarea "Балкания Nova , центральный вход, 3 этаж. CrazyDrift"
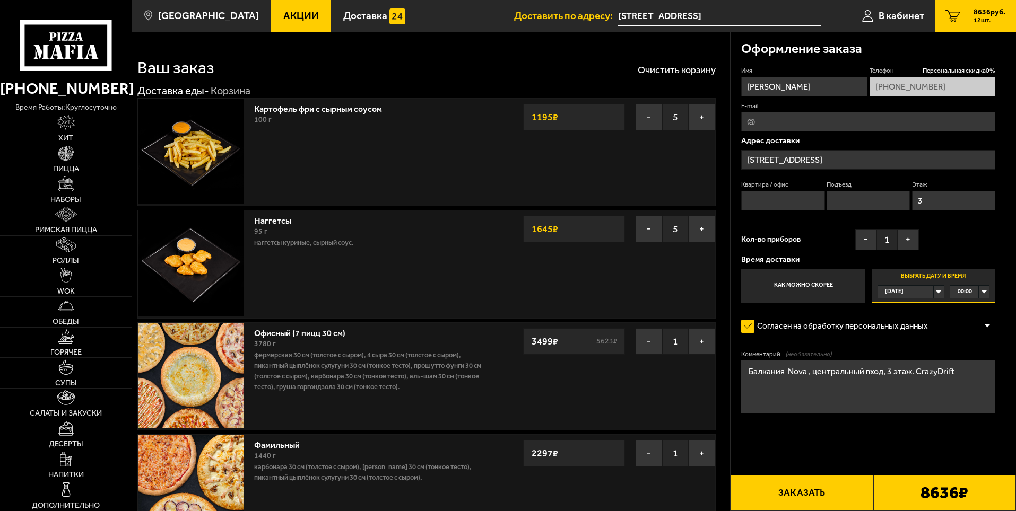
click at [934, 296] on div "[DATE]" at bounding box center [906, 292] width 56 height 12
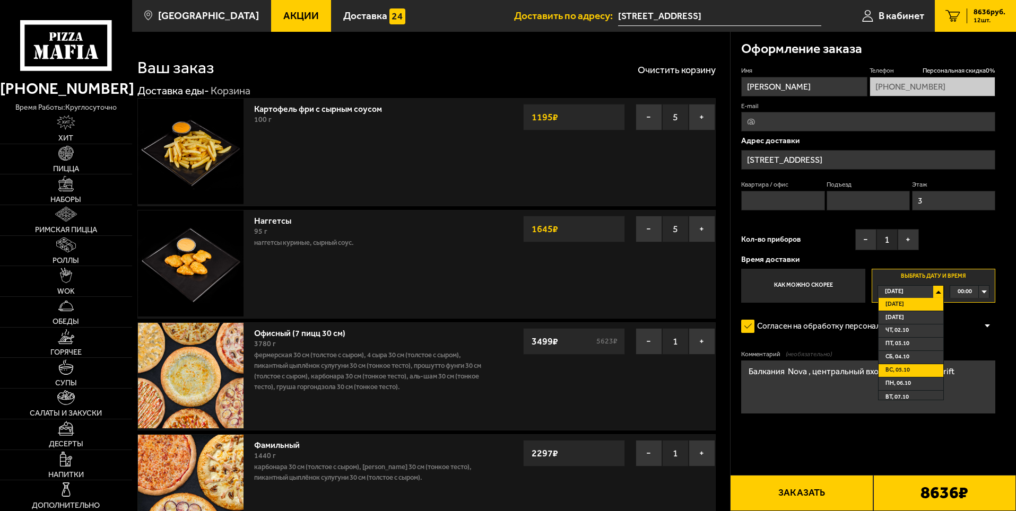
click at [902, 366] on span "вс, 05.10" at bounding box center [897, 370] width 24 height 12
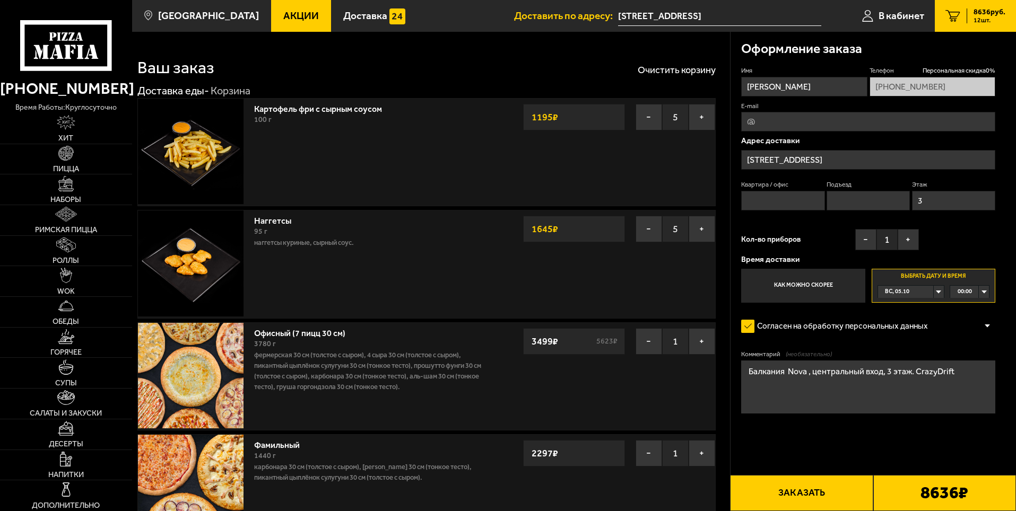
click at [982, 292] on div "00:00" at bounding box center [969, 292] width 39 height 12
click at [957, 344] on li "14:45" at bounding box center [970, 342] width 38 height 13
click at [794, 490] on button "Заказать" at bounding box center [801, 493] width 143 height 36
